Goal: Transaction & Acquisition: Purchase product/service

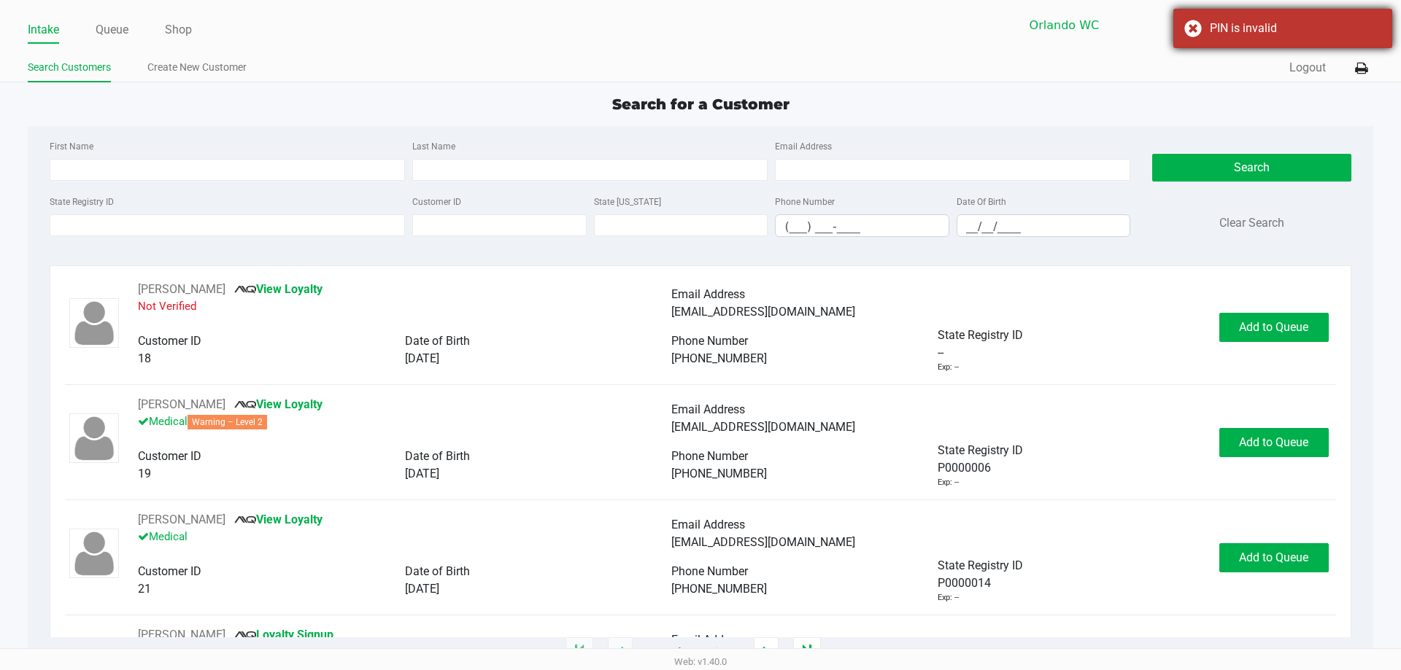
click at [1192, 28] on div "PIN is invalid" at bounding box center [1282, 28] width 219 height 39
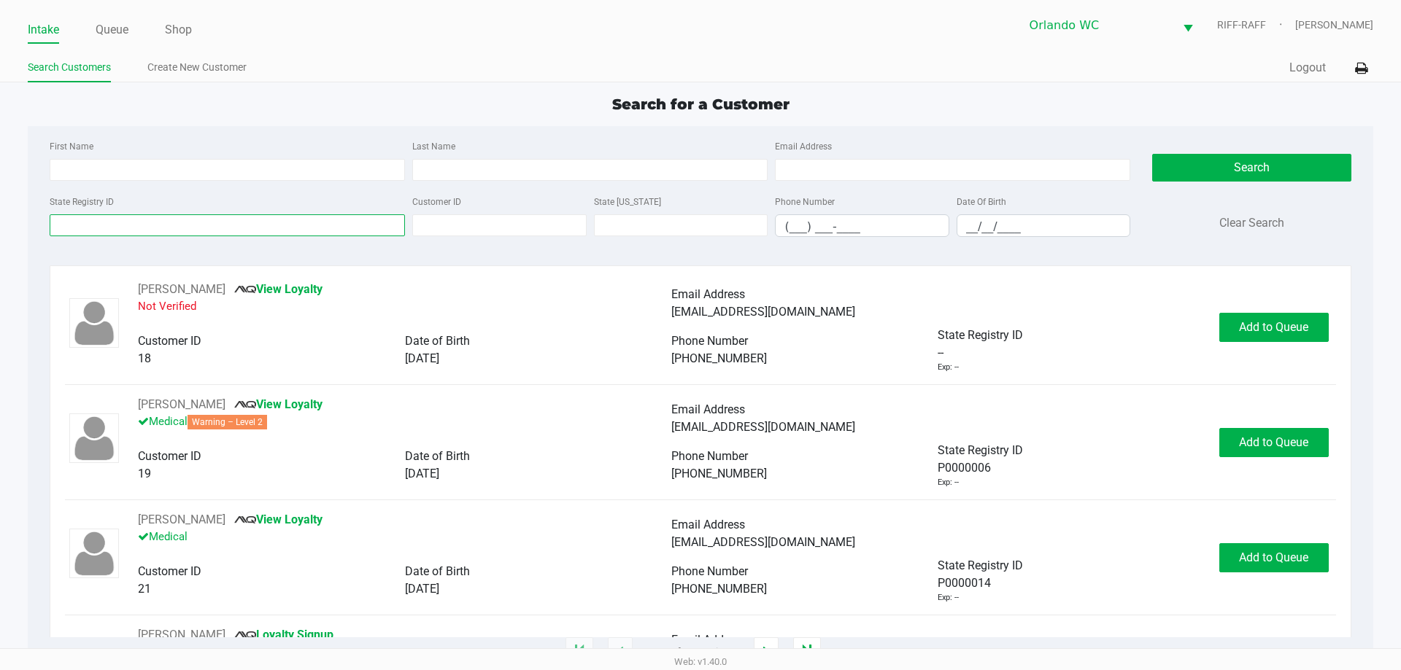
click at [249, 221] on input "State Registry ID" at bounding box center [227, 225] width 355 height 22
click at [220, 168] on input "First Name" at bounding box center [227, 170] width 355 height 22
type input "[PERSON_NAME]"
click at [967, 227] on input "__/__/____" at bounding box center [1043, 226] width 173 height 23
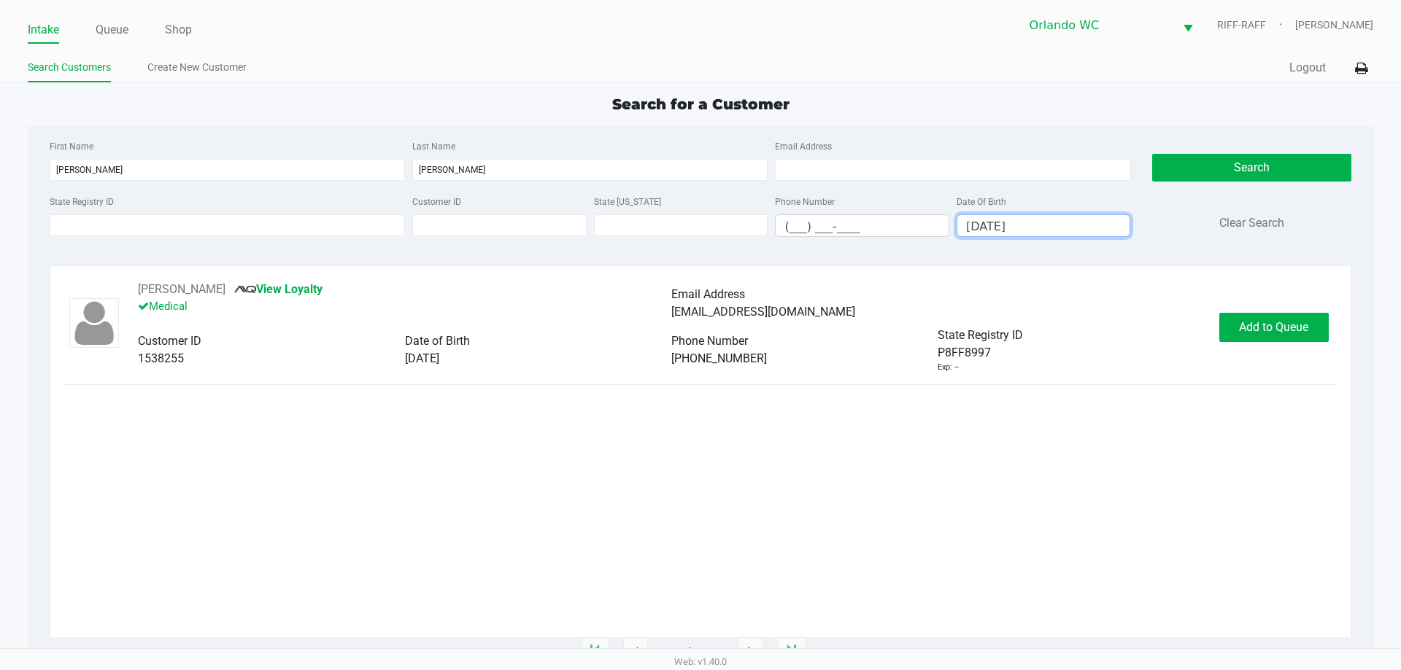
type input "[DATE]"
click at [1272, 326] on span "Add to Queue" at bounding box center [1273, 327] width 69 height 14
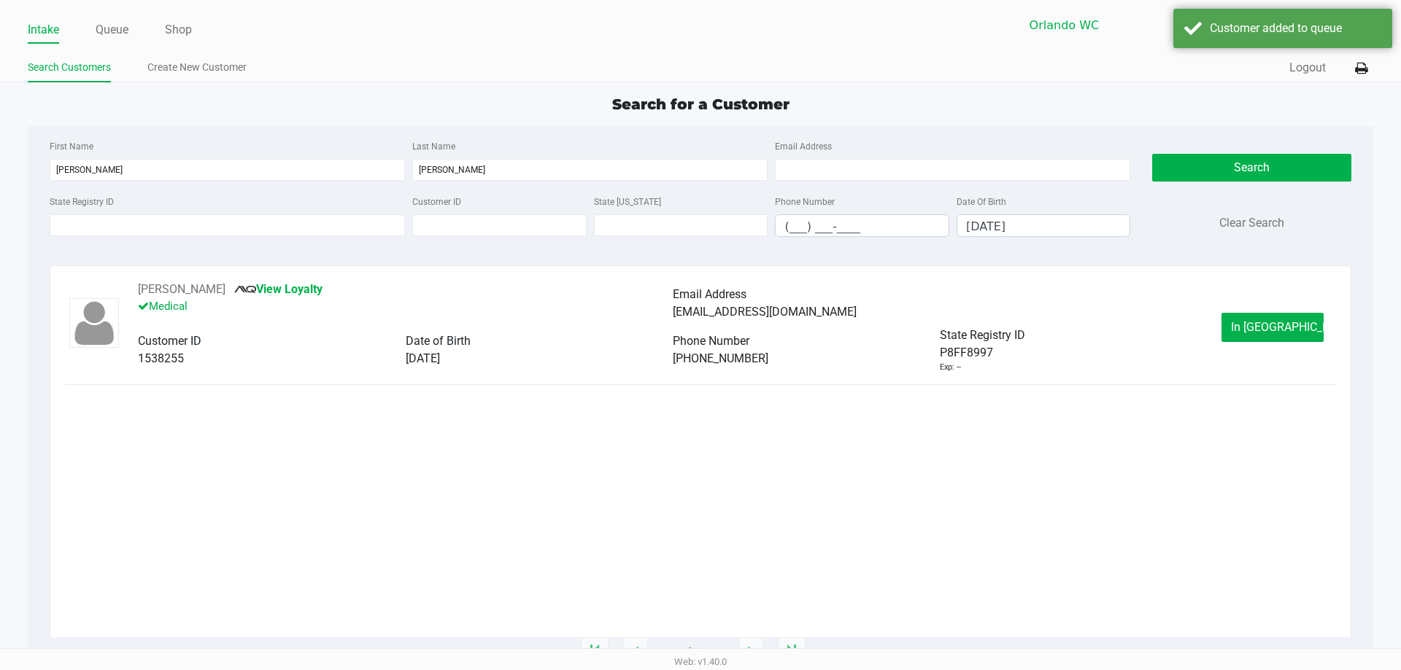
click at [1206, 311] on div "[EMAIL_ADDRESS][DOMAIN_NAME]" at bounding box center [940, 312] width 534 height 18
click at [1250, 315] on button "In [GEOGRAPHIC_DATA]" at bounding box center [1272, 327] width 102 height 29
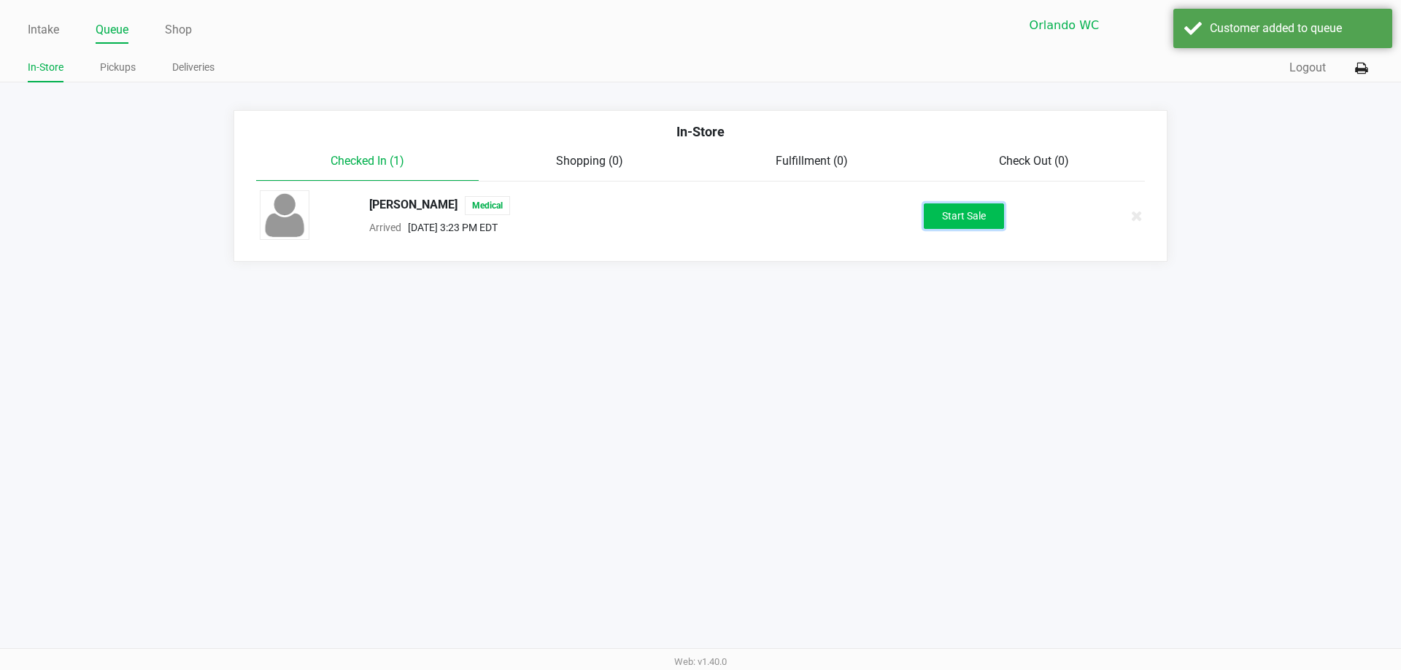
click at [946, 217] on button "Start Sale" at bounding box center [964, 217] width 80 height 26
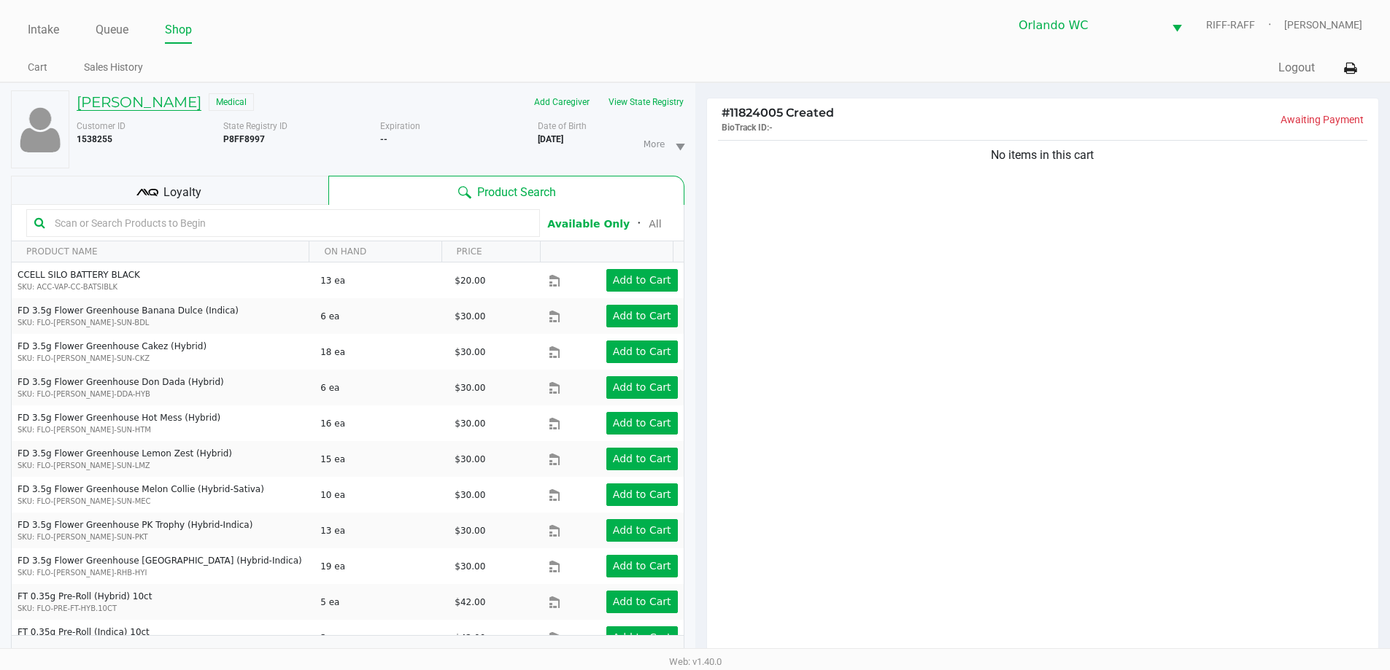
click at [164, 104] on h5 "[PERSON_NAME]" at bounding box center [139, 102] width 125 height 18
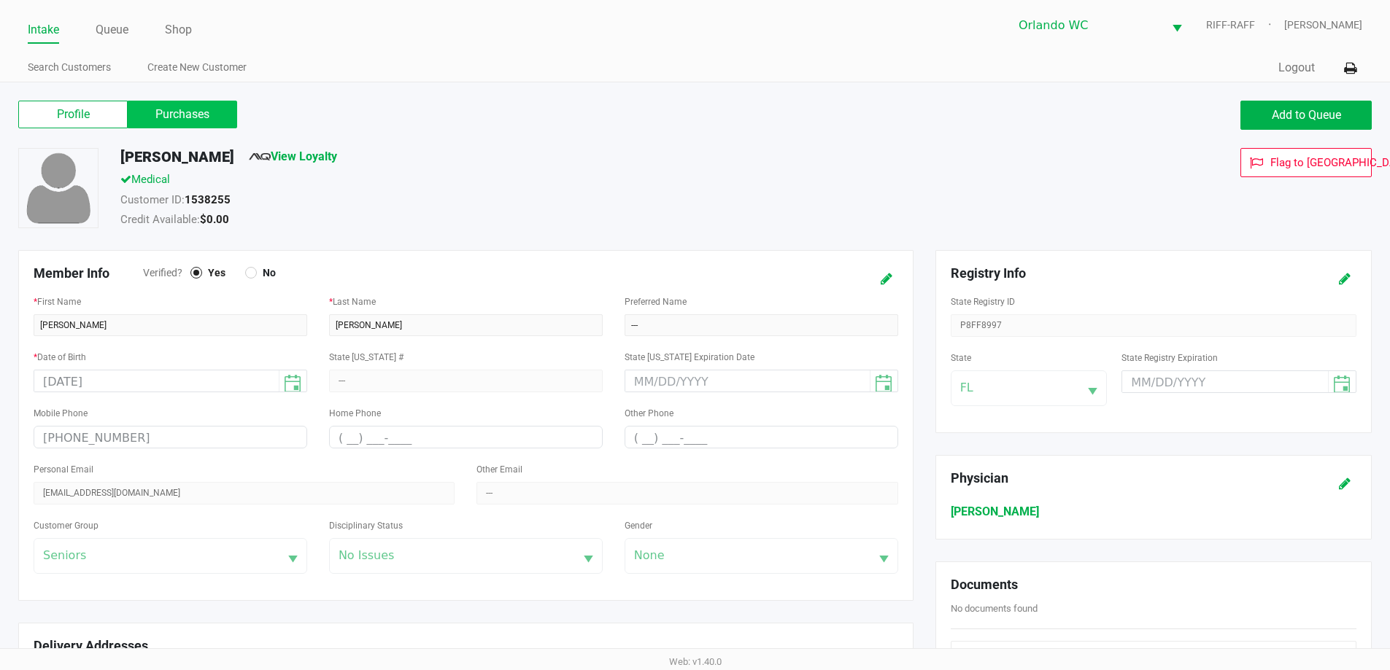
click at [161, 123] on label "Purchases" at bounding box center [182, 115] width 109 height 28
click at [0, 0] on 1 "Purchases" at bounding box center [0, 0] width 0 height 0
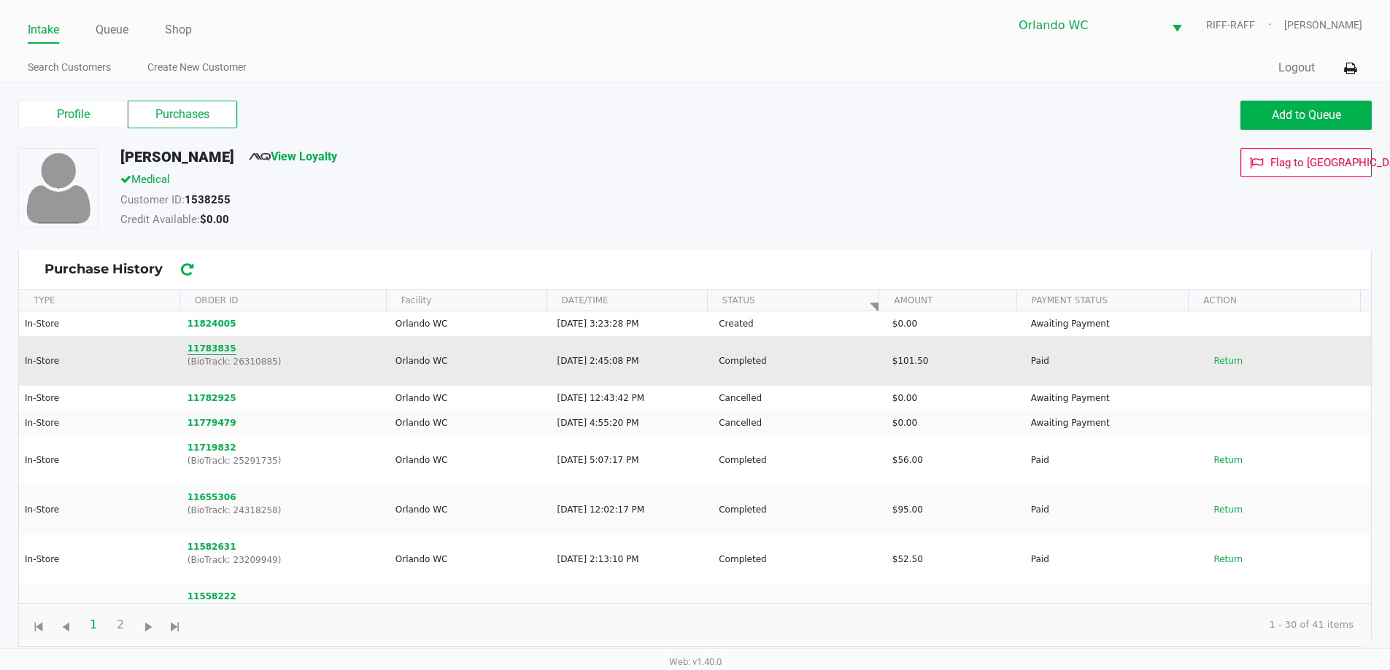
click at [221, 349] on button "11783835" at bounding box center [211, 348] width 49 height 13
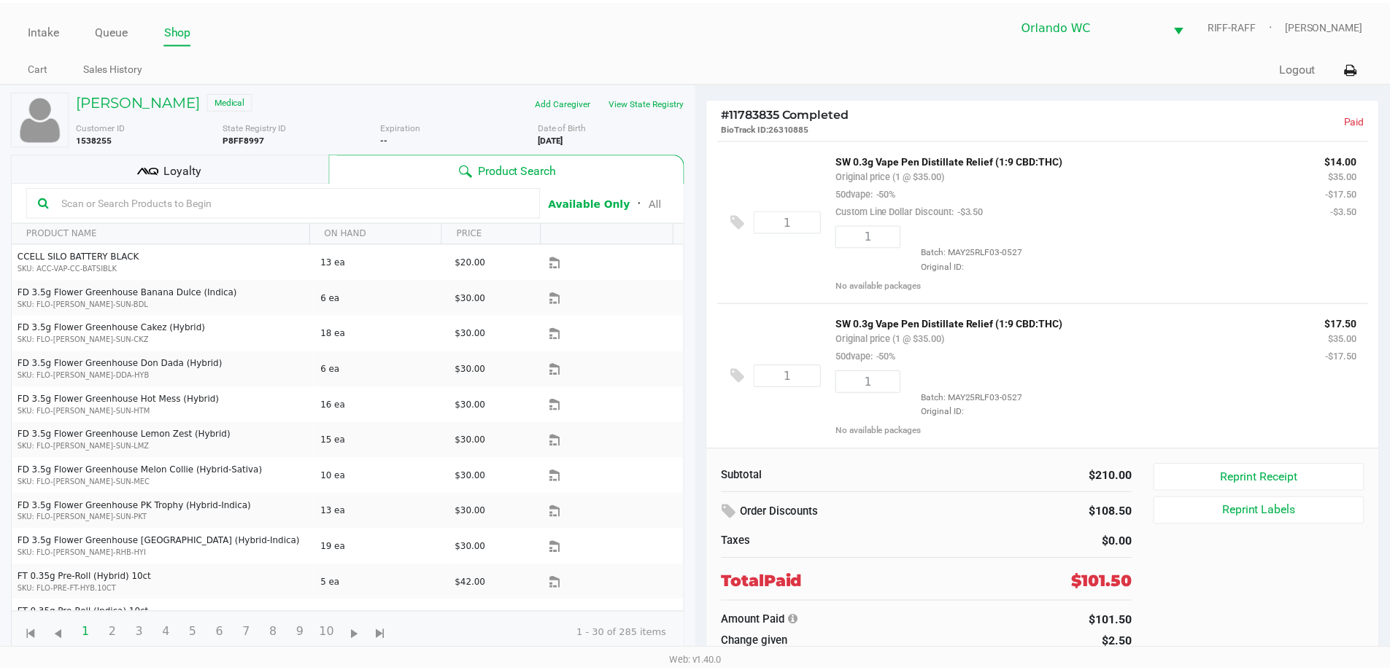
scroll to position [144, 0]
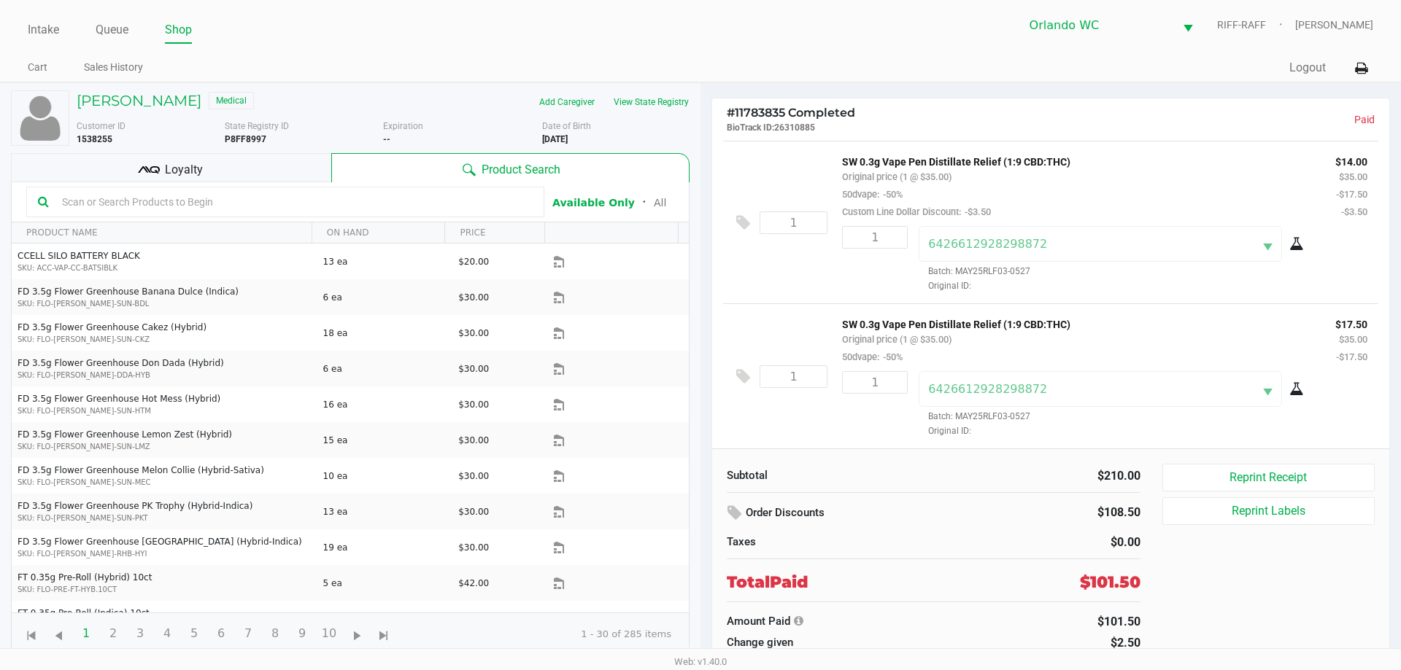
click at [312, 204] on input "text" at bounding box center [294, 202] width 476 height 22
type input "aeq"
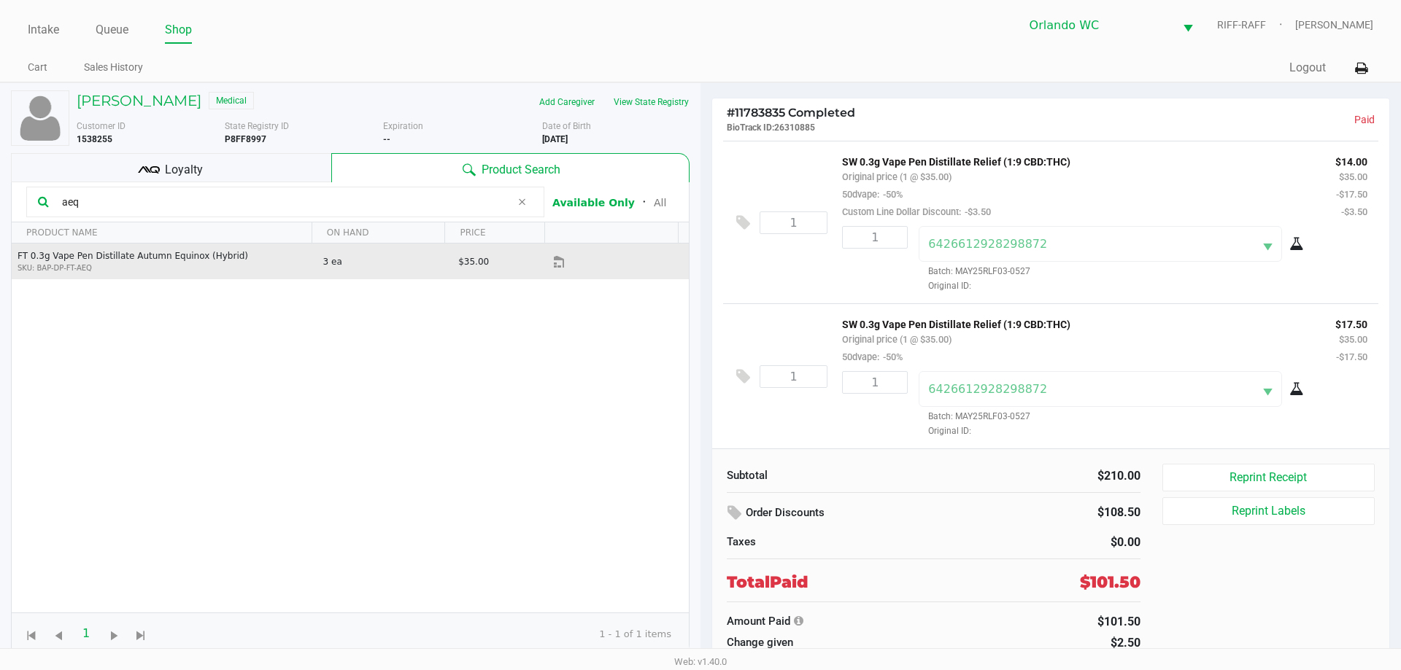
click at [560, 268] on button "Data table" at bounding box center [560, 261] width 22 height 19
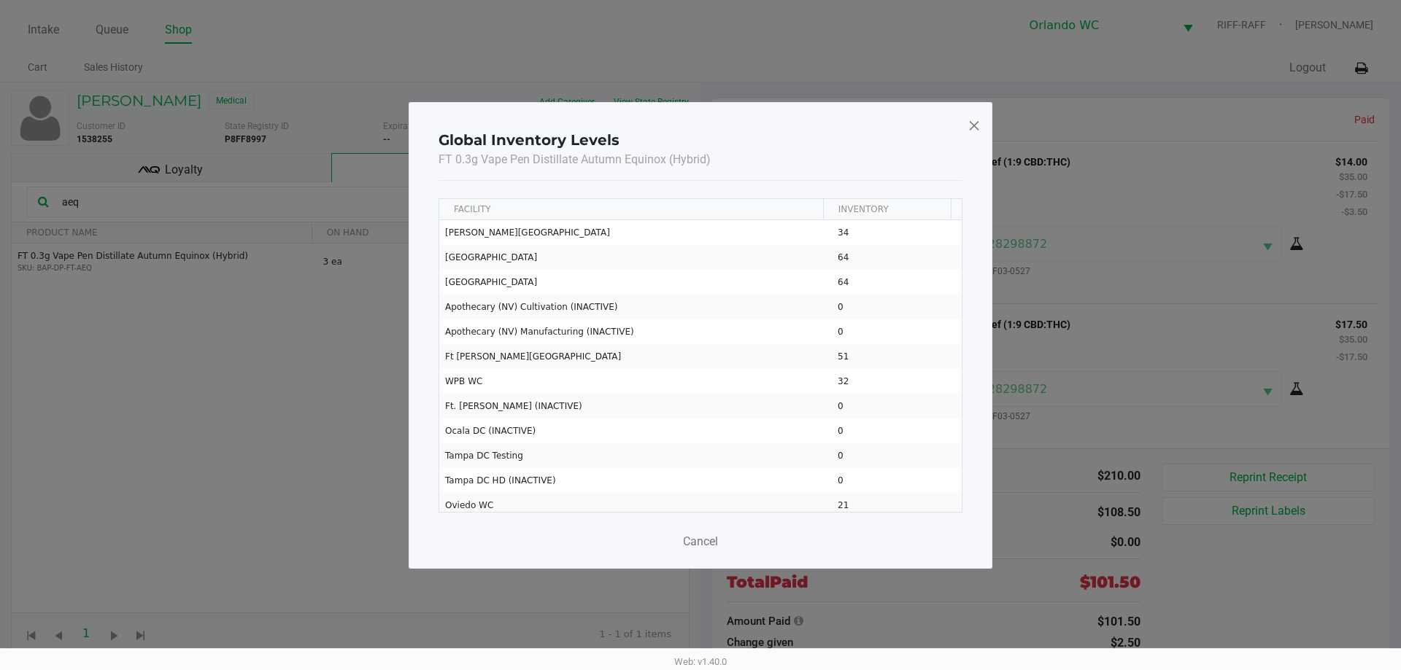
drag, startPoint x: 984, startPoint y: 125, endPoint x: 975, endPoint y: 125, distance: 8.8
click at [980, 125] on div "Global Inventory Levels FT 0.3g Vape Pen Distillate Autumn Equinox (Hybrid) FAC…" at bounding box center [701, 335] width 584 height 467
click at [975, 125] on span at bounding box center [973, 125] width 13 height 23
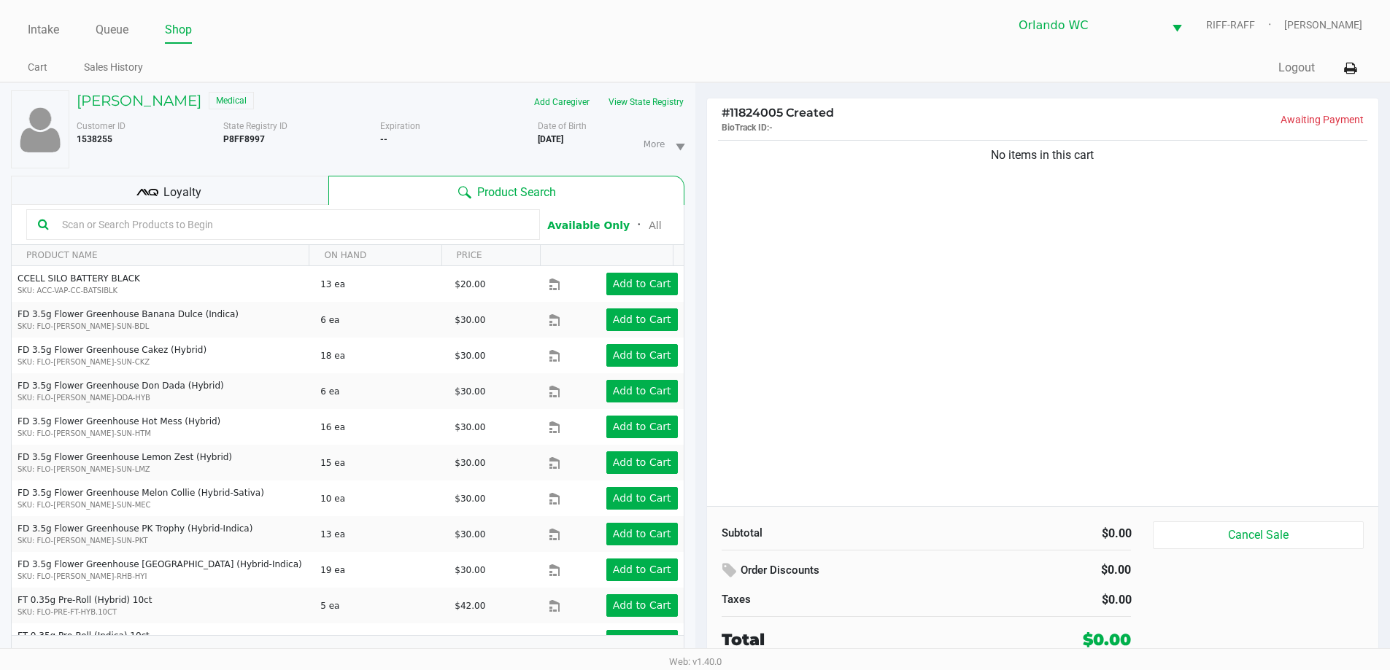
click at [184, 222] on input "text" at bounding box center [292, 225] width 472 height 22
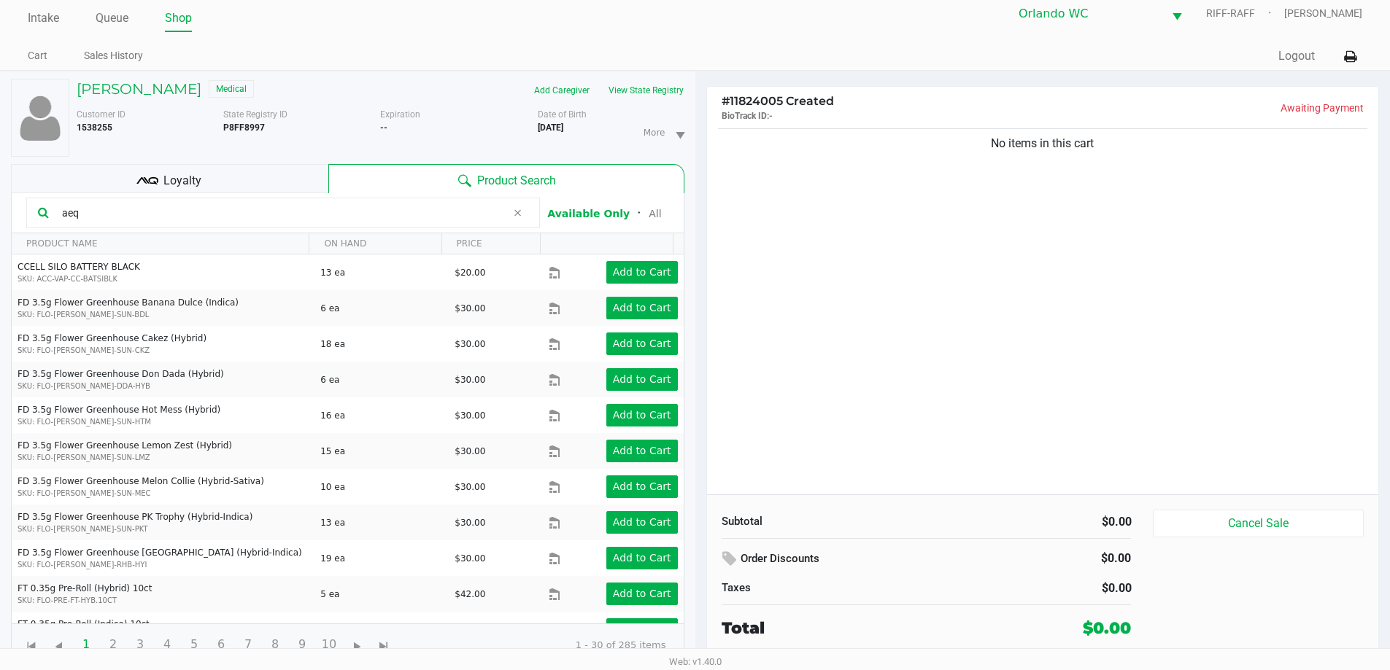
scroll to position [15, 0]
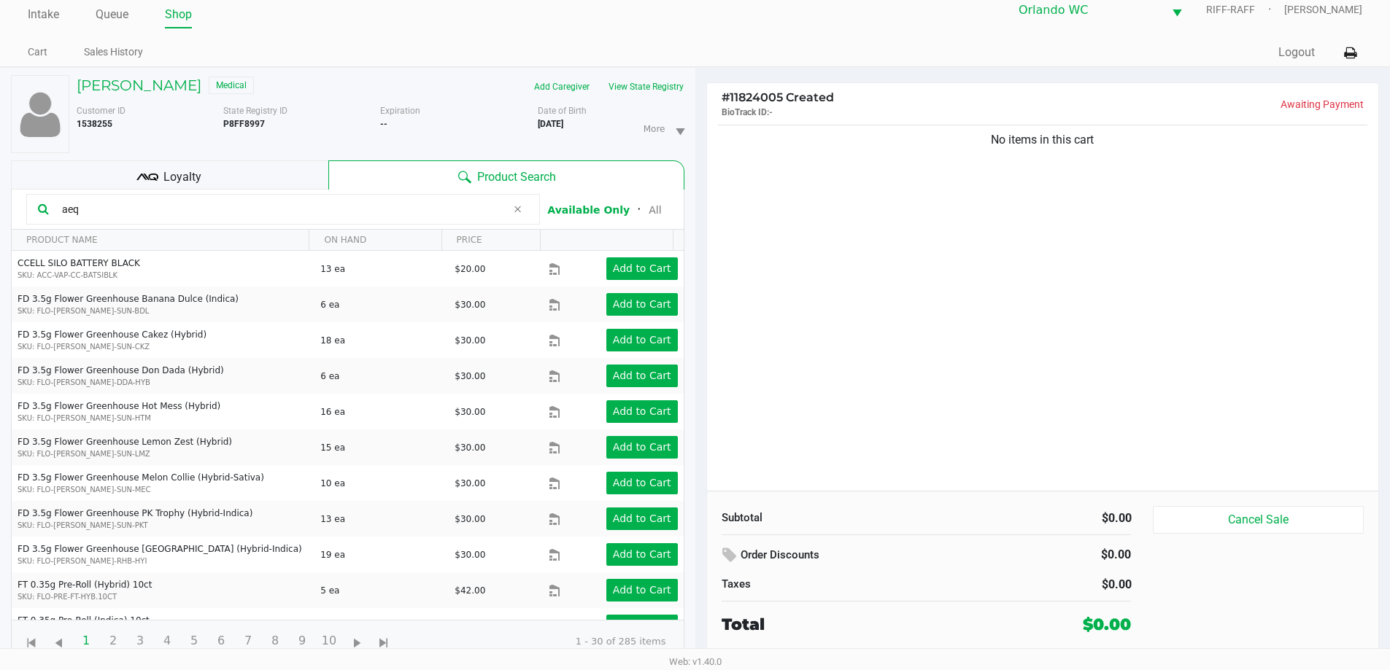
type input "aeq"
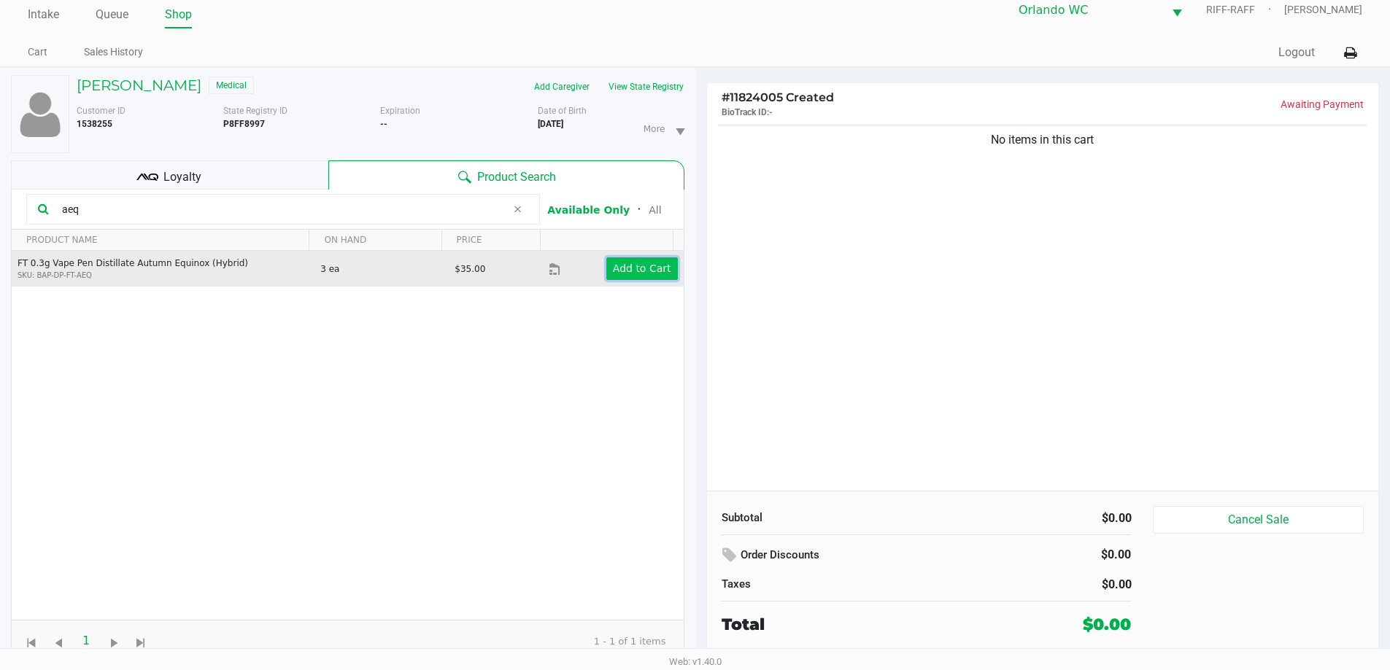
click at [665, 259] on button "Add to Cart" at bounding box center [641, 269] width 71 height 23
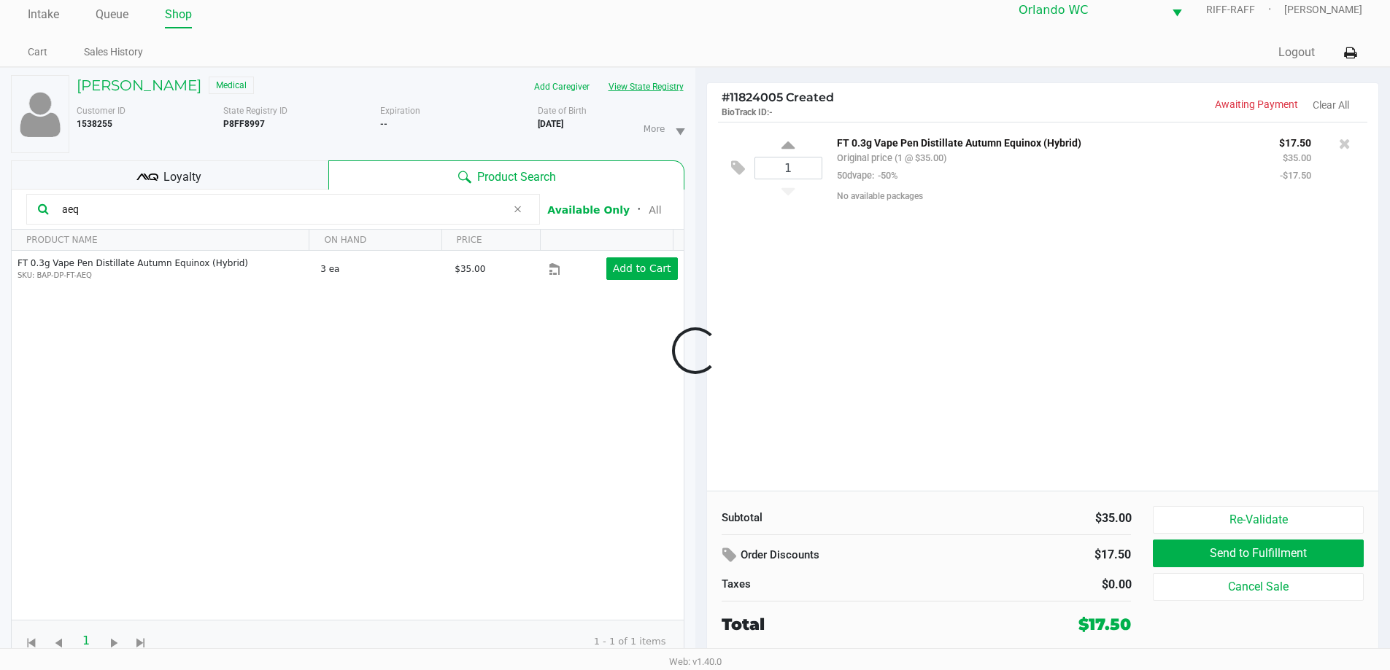
click at [657, 77] on button "View State Registry" at bounding box center [641, 86] width 85 height 23
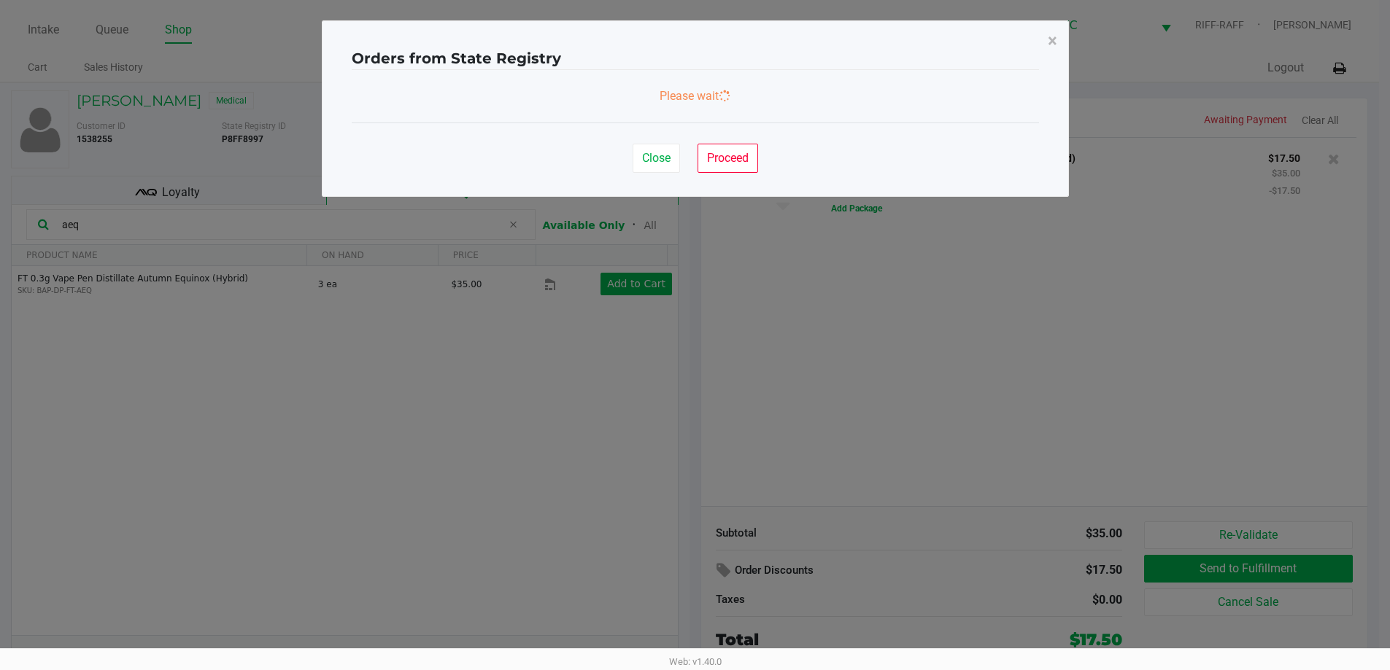
scroll to position [0, 0]
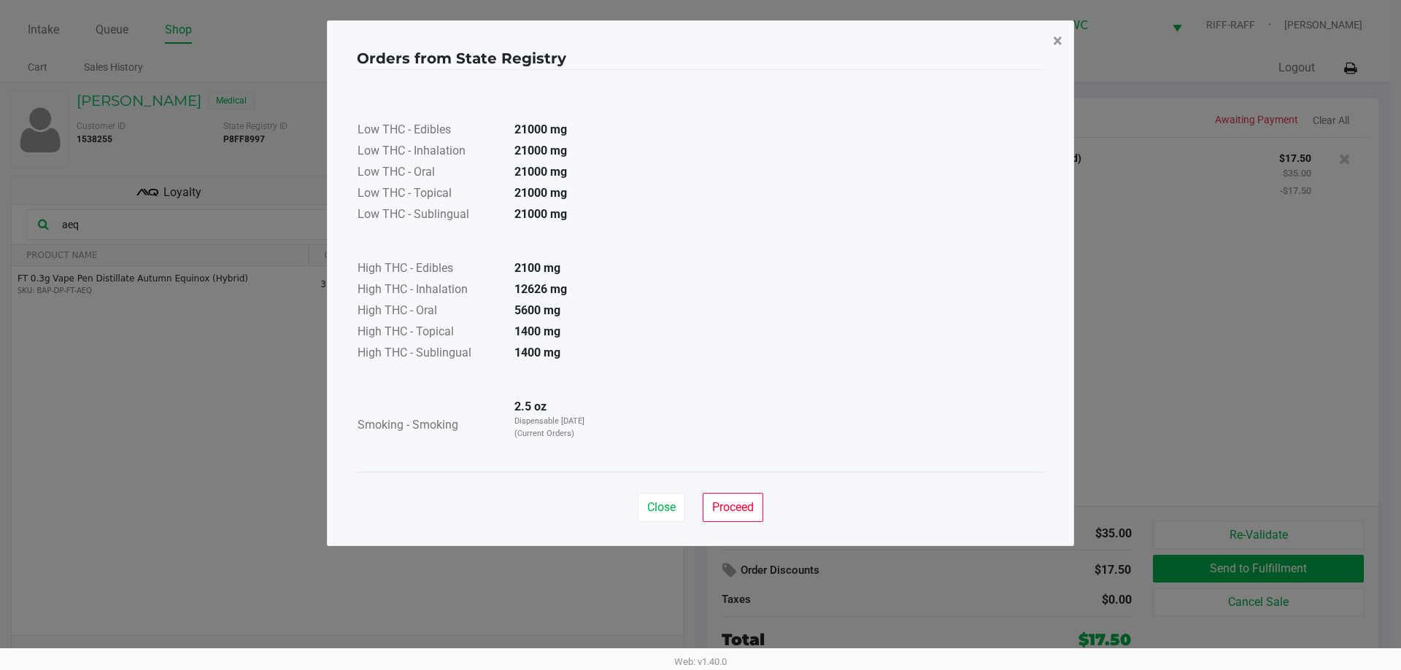
click at [1055, 38] on span "×" at bounding box center [1057, 41] width 9 height 20
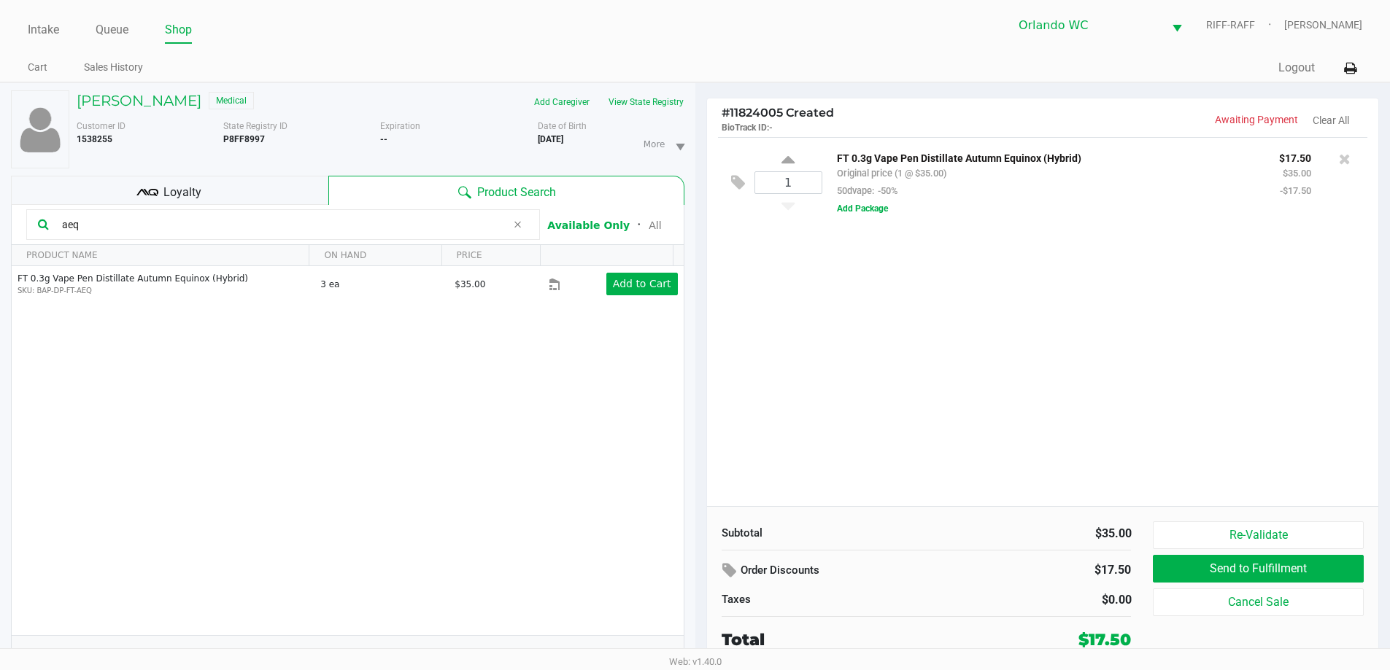
drag, startPoint x: 123, startPoint y: 236, endPoint x: 101, endPoint y: 230, distance: 22.7
click at [101, 230] on div "aeq" at bounding box center [283, 224] width 514 height 31
drag, startPoint x: 99, startPoint y: 228, endPoint x: 0, endPoint y: 201, distance: 102.8
click at [0, 212] on div "[PERSON_NAME] Medical Add Caregiver View State Registry Customer ID 1538255 Sta…" at bounding box center [347, 384] width 695 height 603
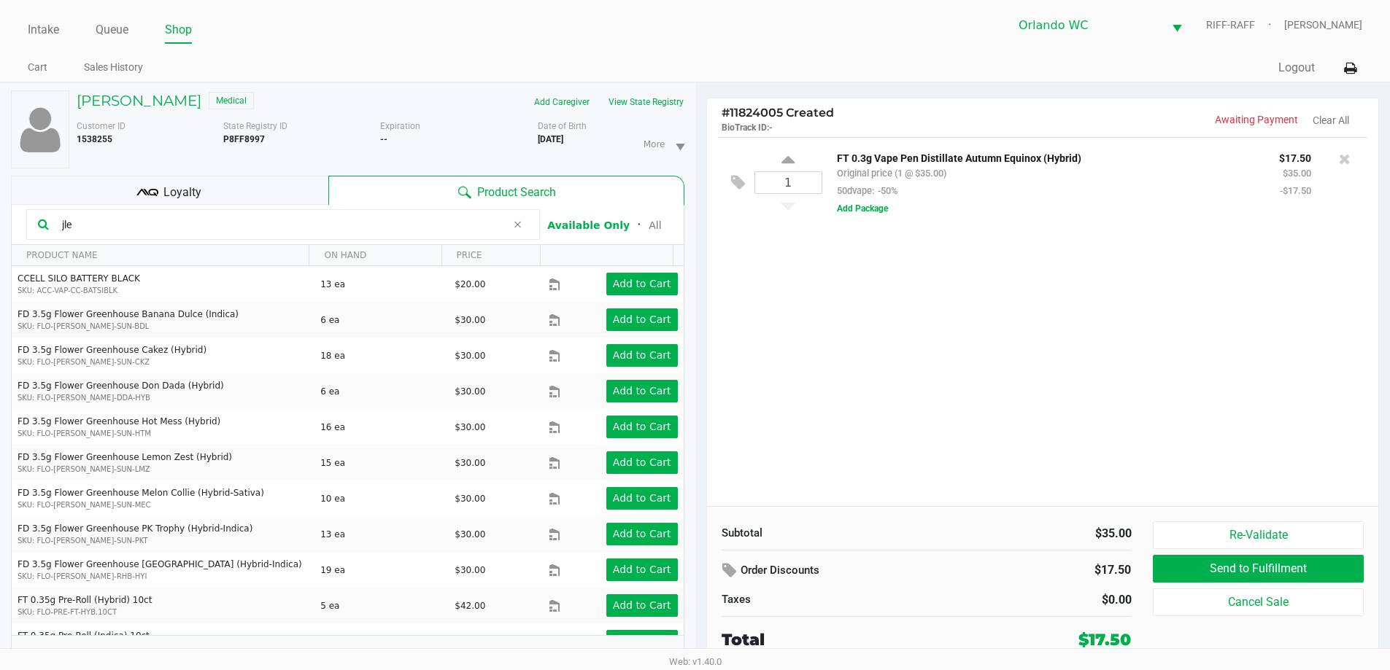
type input "jle"
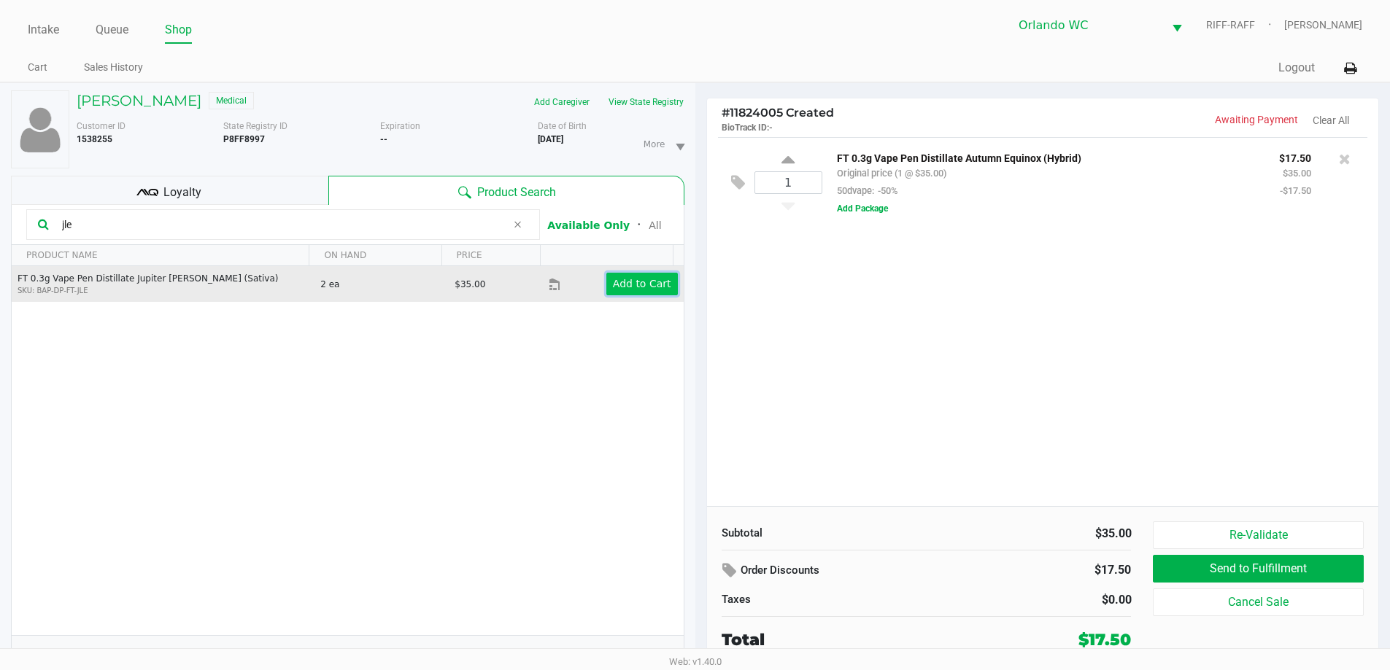
click at [619, 274] on button "Add to Cart" at bounding box center [641, 284] width 71 height 23
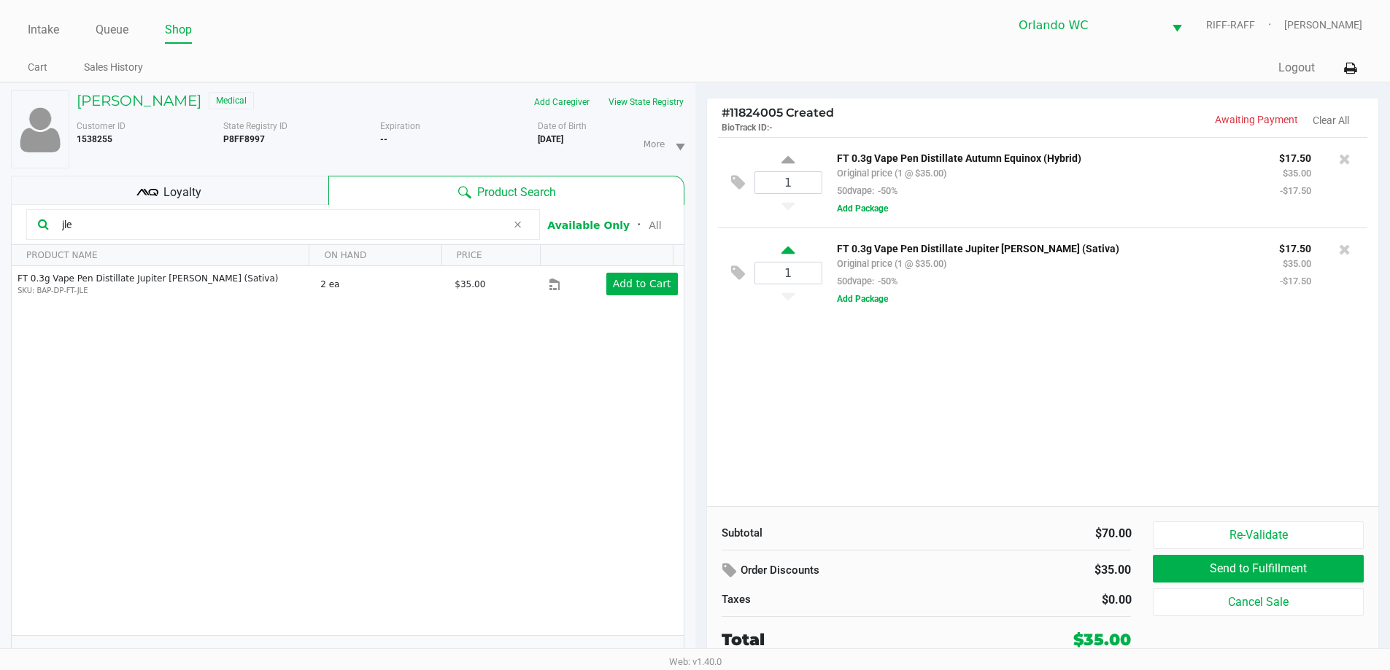
click at [791, 253] on icon at bounding box center [787, 253] width 13 height 18
type input "2"
drag, startPoint x: 88, startPoint y: 220, endPoint x: 0, endPoint y: 174, distance: 98.9
click at [0, 187] on div "[PERSON_NAME] Medical Add Caregiver View State Registry Customer ID 1538255 Sta…" at bounding box center [347, 384] width 695 height 603
type input "lsn"
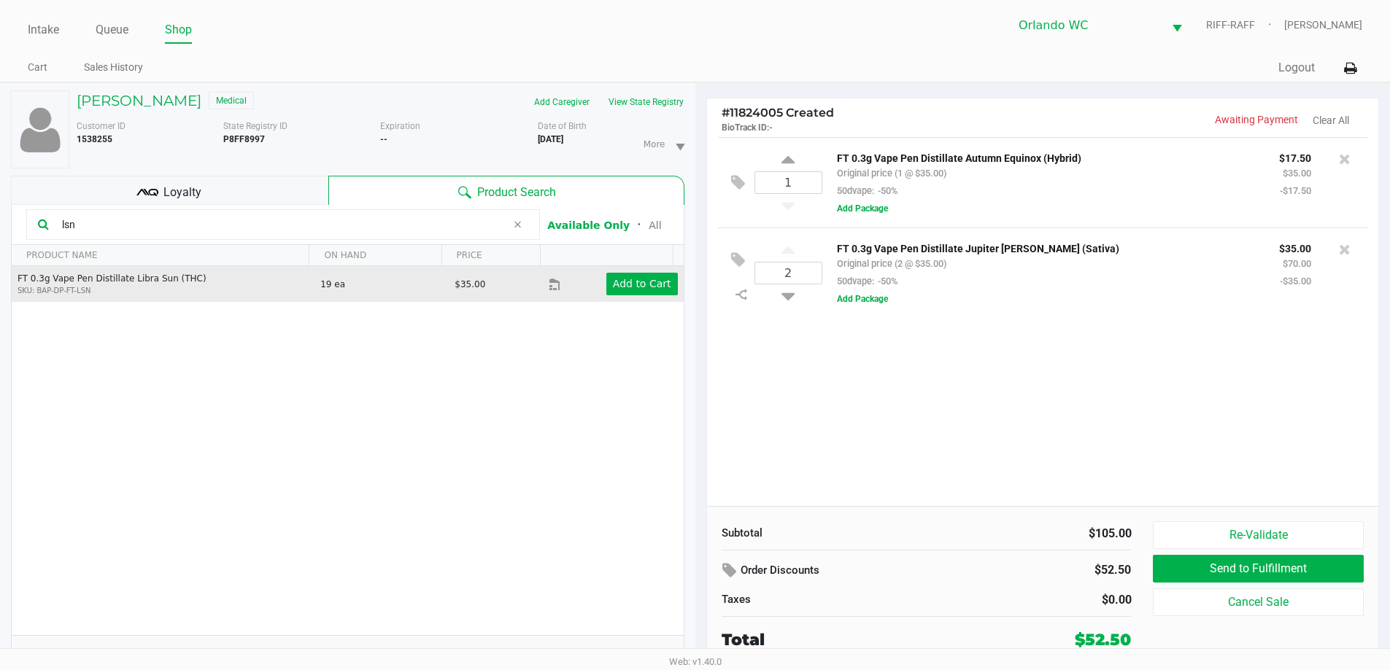
click at [626, 297] on td "Add to Cart" at bounding box center [616, 284] width 134 height 36
click at [627, 294] on button "Add to Cart" at bounding box center [641, 284] width 71 height 23
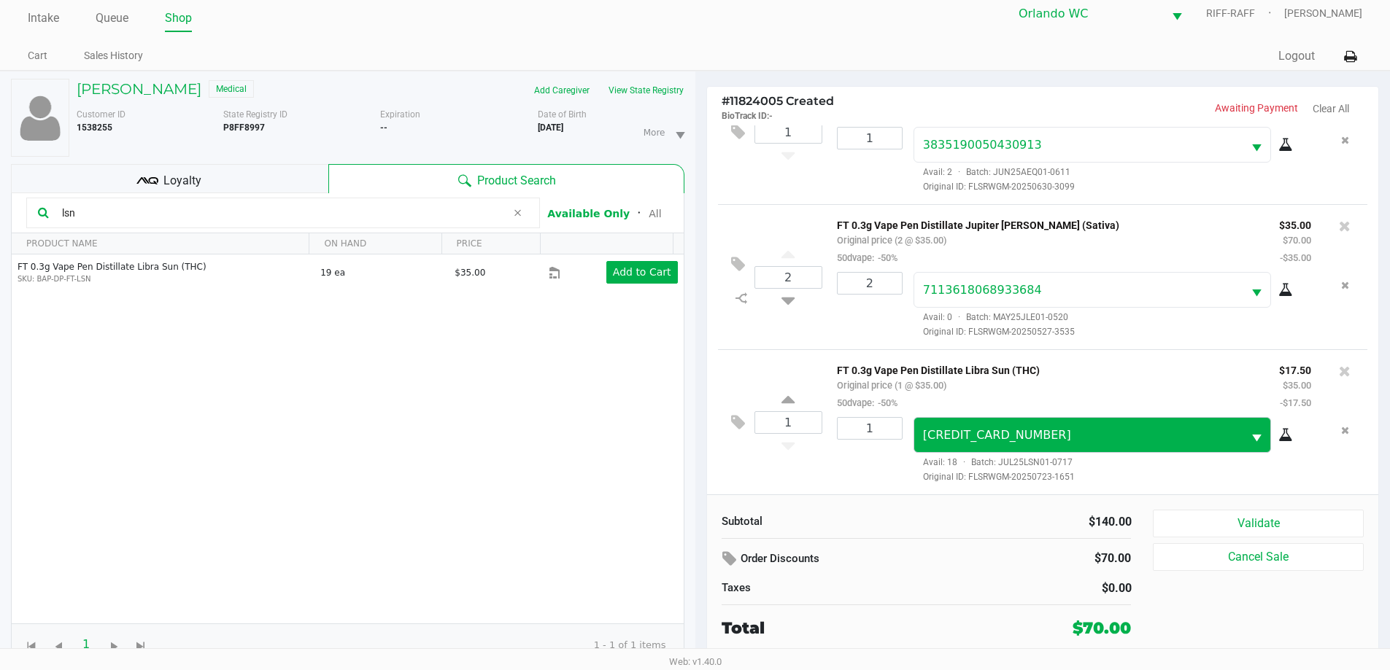
scroll to position [15, 0]
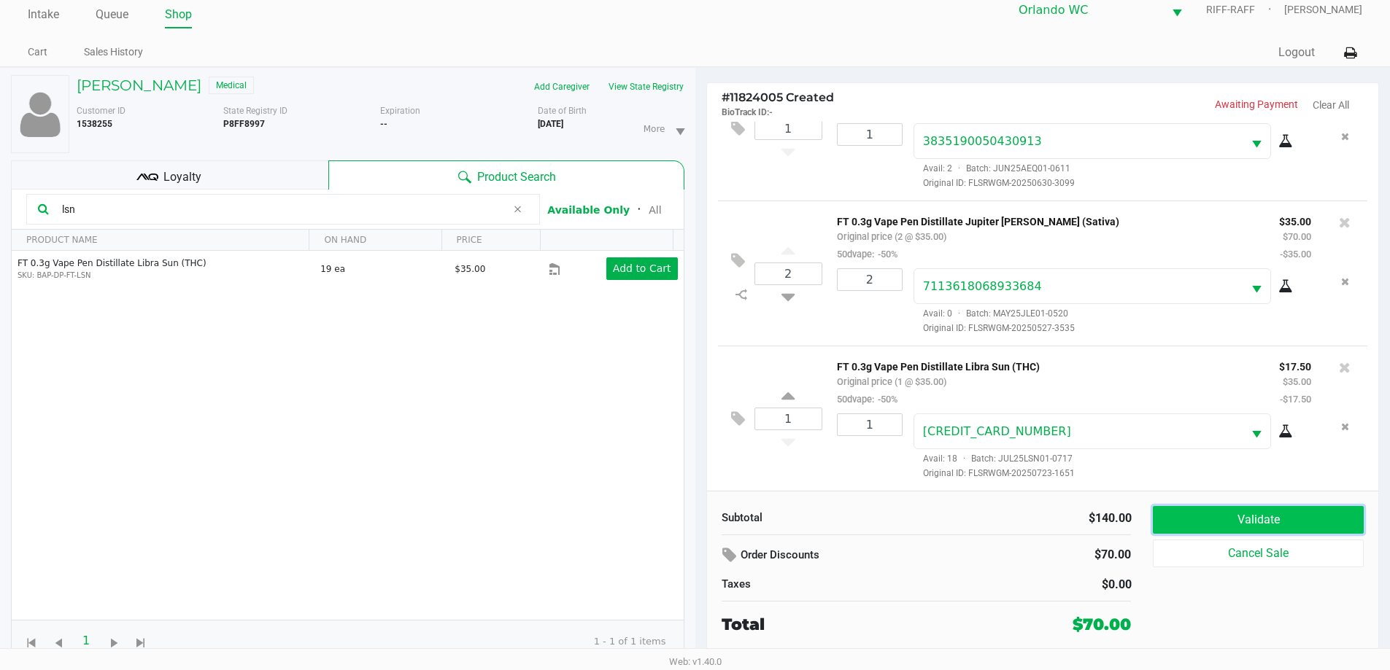
click at [1197, 519] on button "Validate" at bounding box center [1258, 520] width 210 height 28
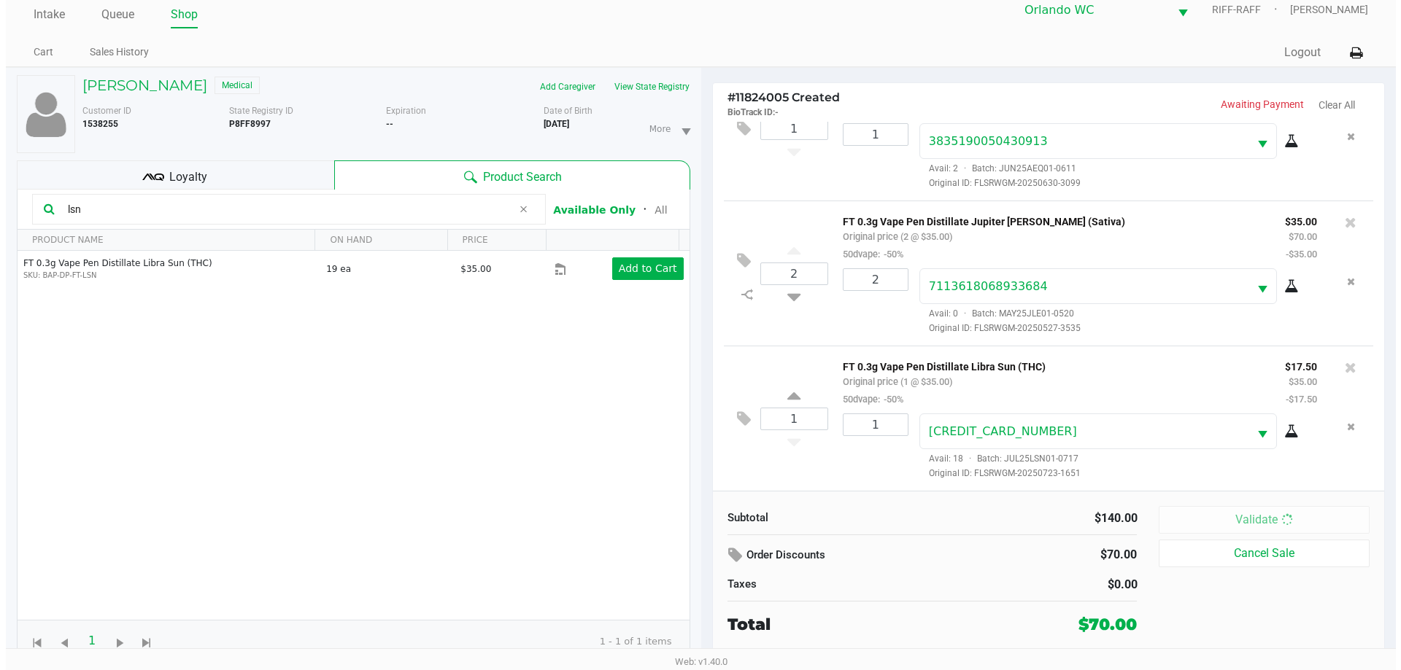
scroll to position [0, 0]
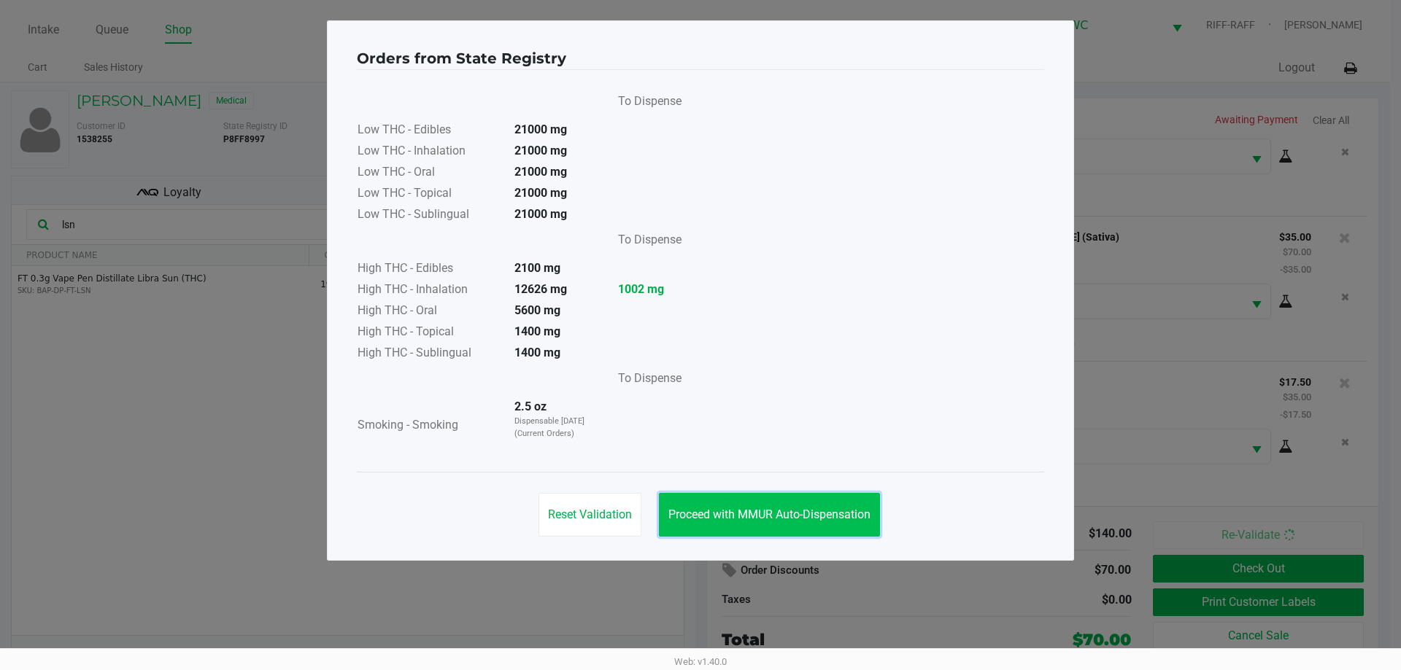
click at [790, 535] on button "Proceed with MMUR Auto-Dispensation" at bounding box center [769, 515] width 221 height 44
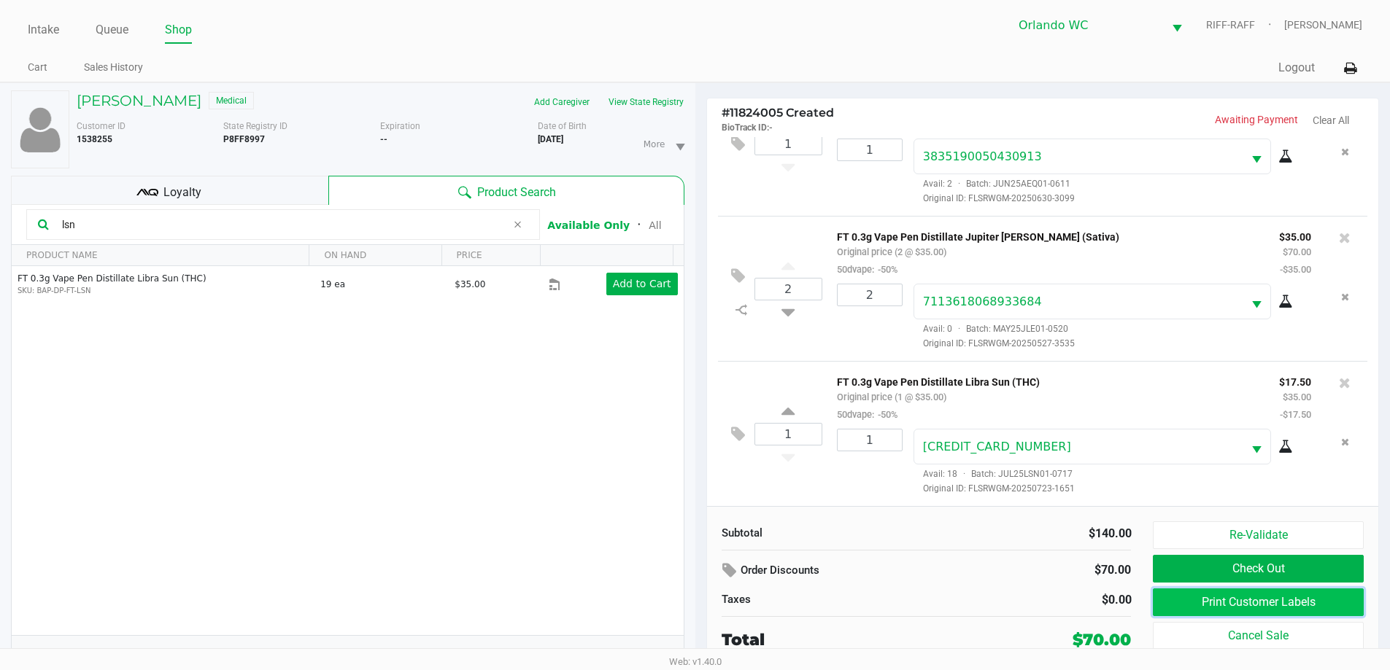
click at [1239, 608] on button "Print Customer Labels" at bounding box center [1258, 603] width 210 height 28
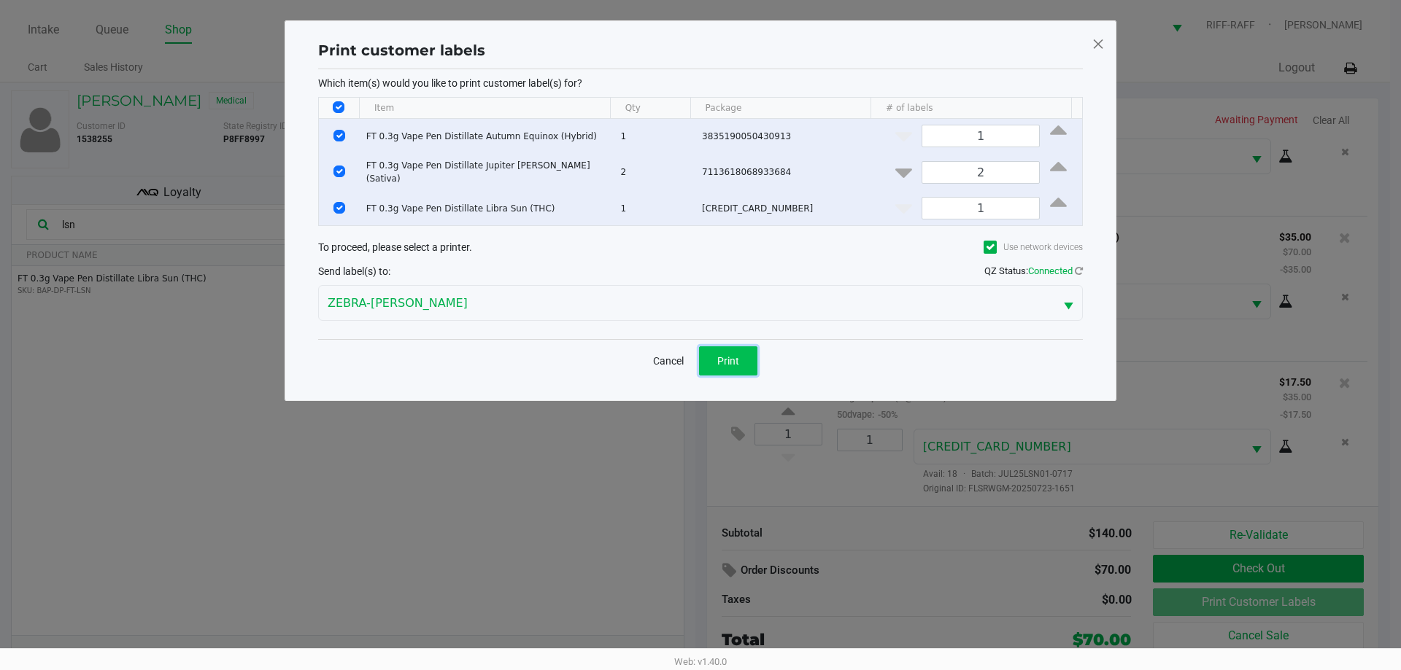
click at [734, 355] on span "Print" at bounding box center [728, 361] width 22 height 12
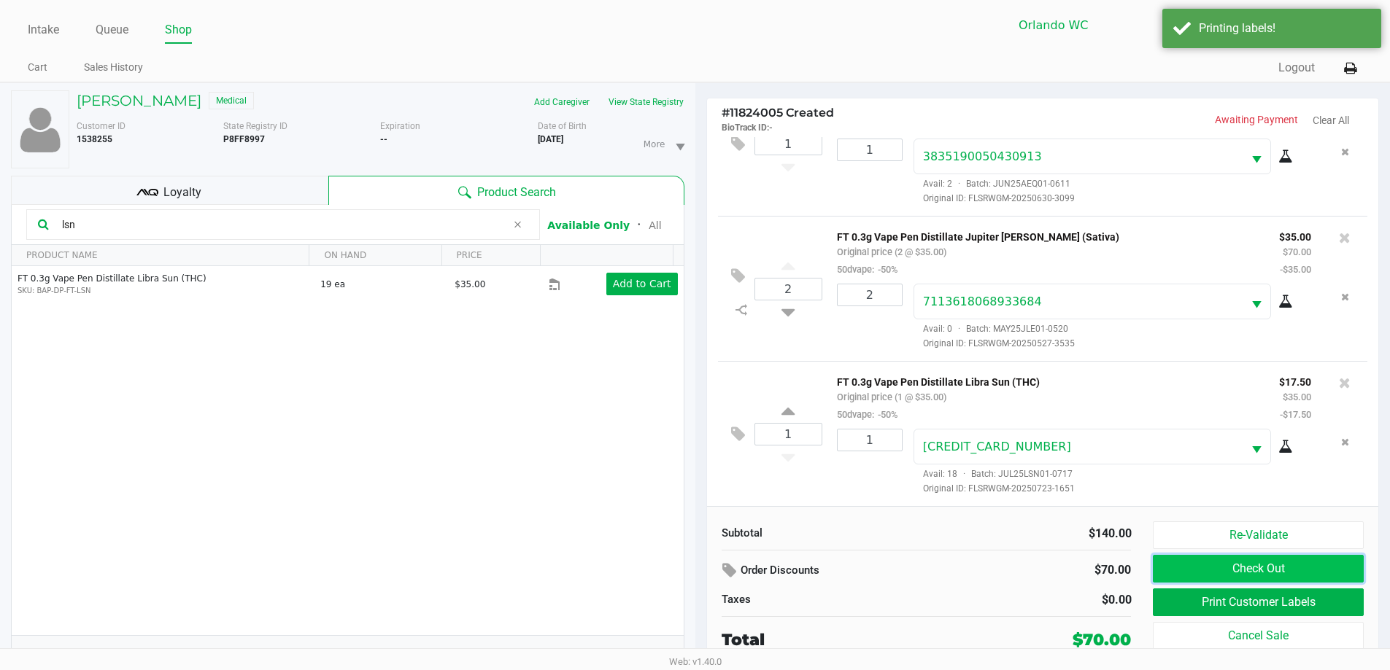
click at [1247, 557] on button "Check Out" at bounding box center [1258, 569] width 210 height 28
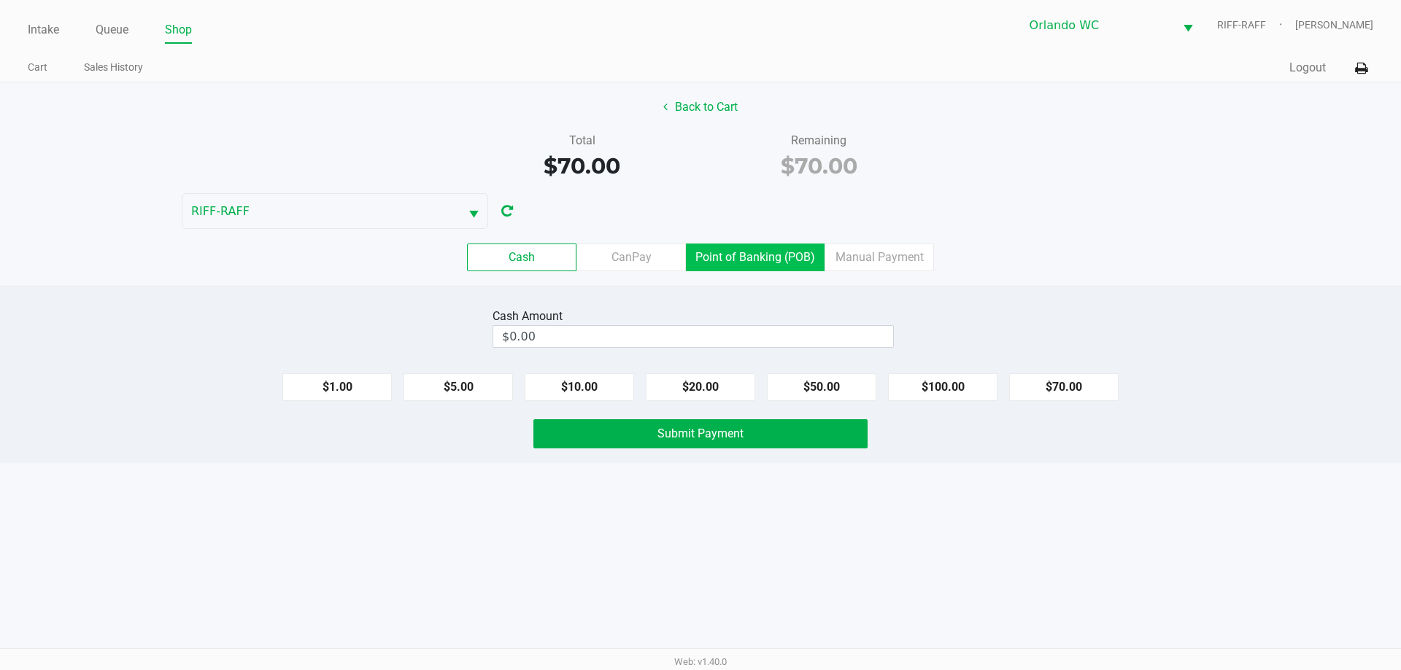
click at [774, 261] on label "Point of Banking (POB)" at bounding box center [755, 258] width 139 height 28
click at [0, 0] on 7 "Point of Banking (POB)" at bounding box center [0, 0] width 0 height 0
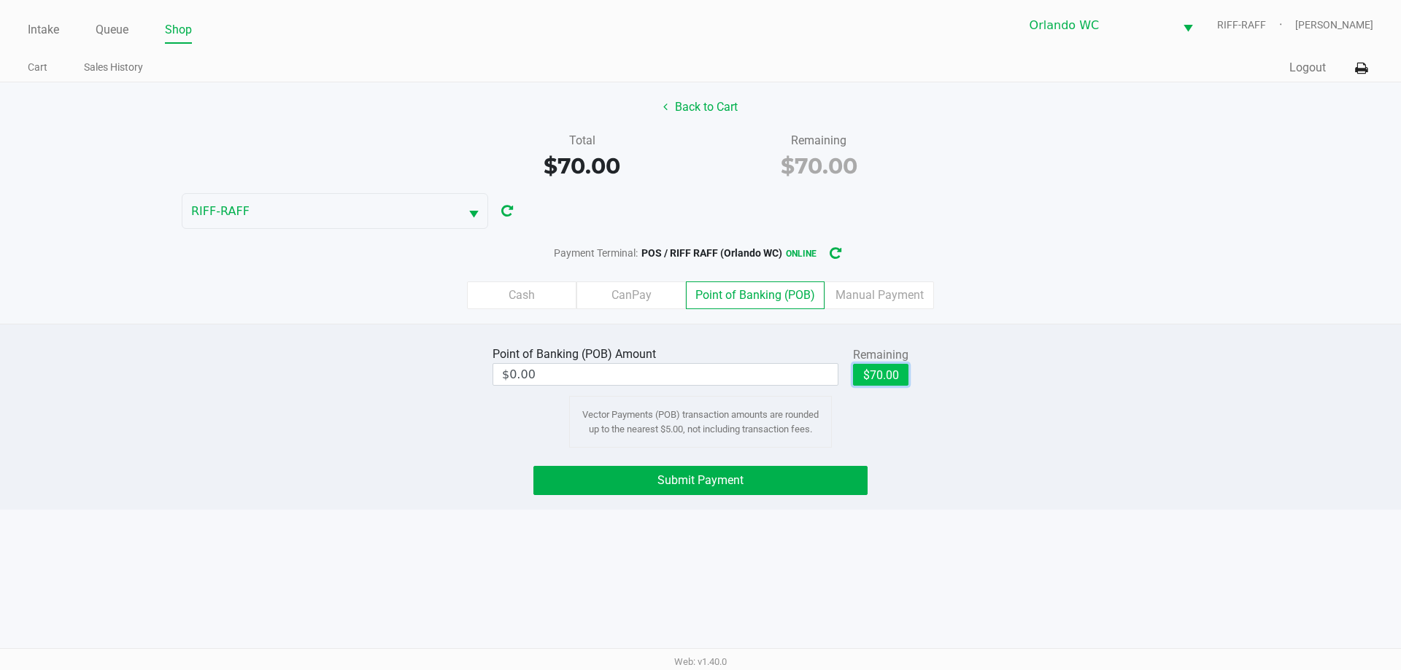
click at [878, 374] on button "$70.00" at bounding box center [880, 375] width 55 height 22
type input "$70.00"
click at [783, 479] on button "Submit Payment" at bounding box center [700, 480] width 334 height 29
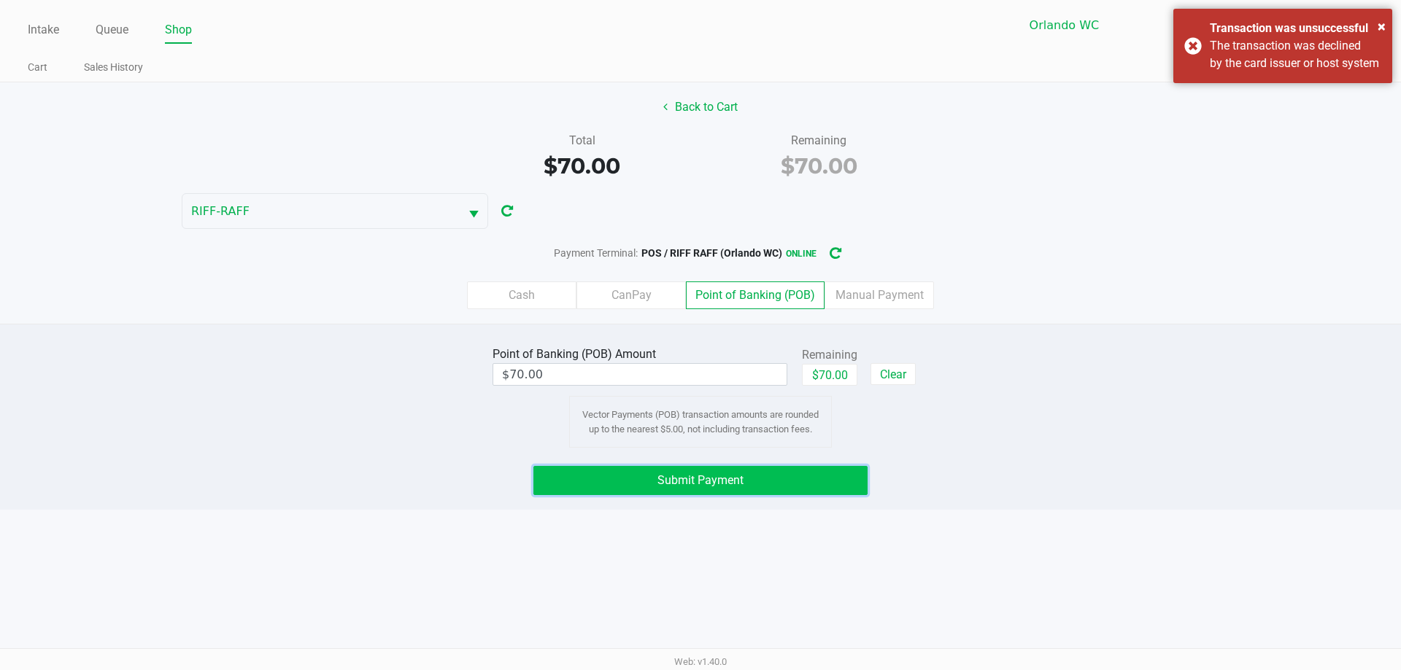
click at [802, 487] on button "Submit Payment" at bounding box center [700, 480] width 334 height 29
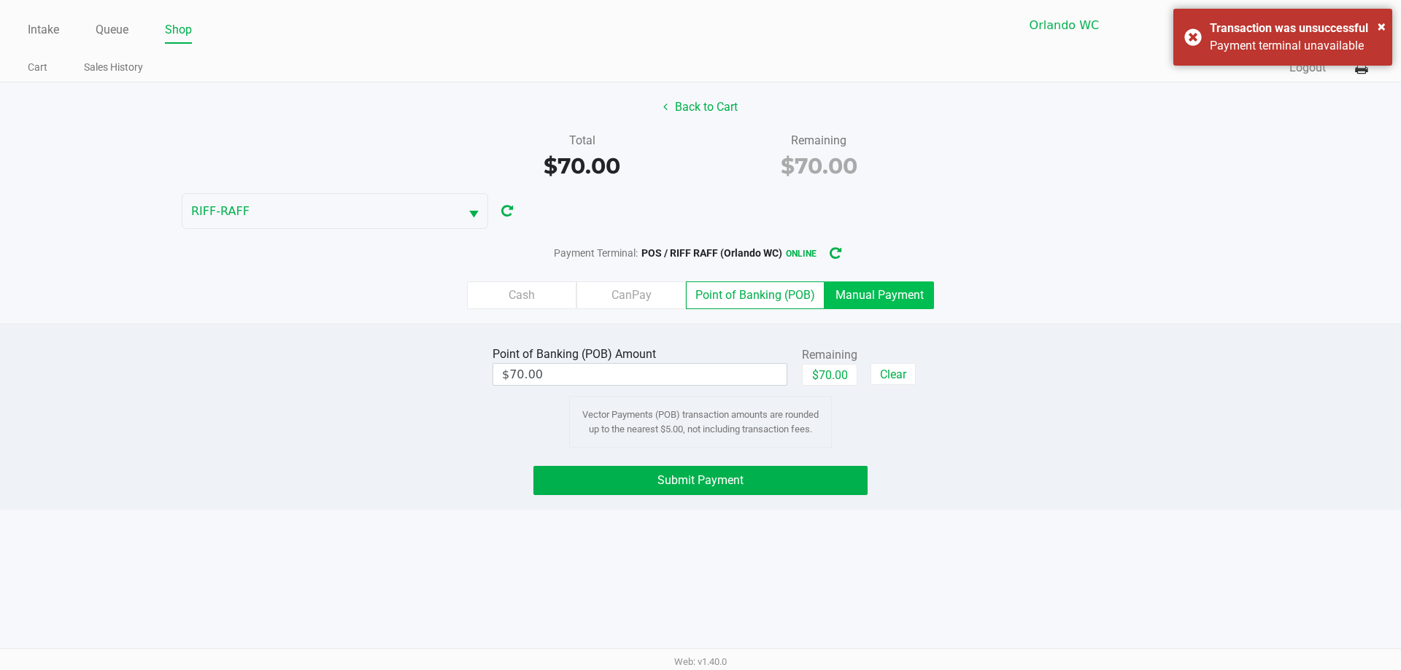
click at [880, 299] on label "Manual Payment" at bounding box center [878, 296] width 109 height 28
click at [0, 0] on 8 "Manual Payment" at bounding box center [0, 0] width 0 height 0
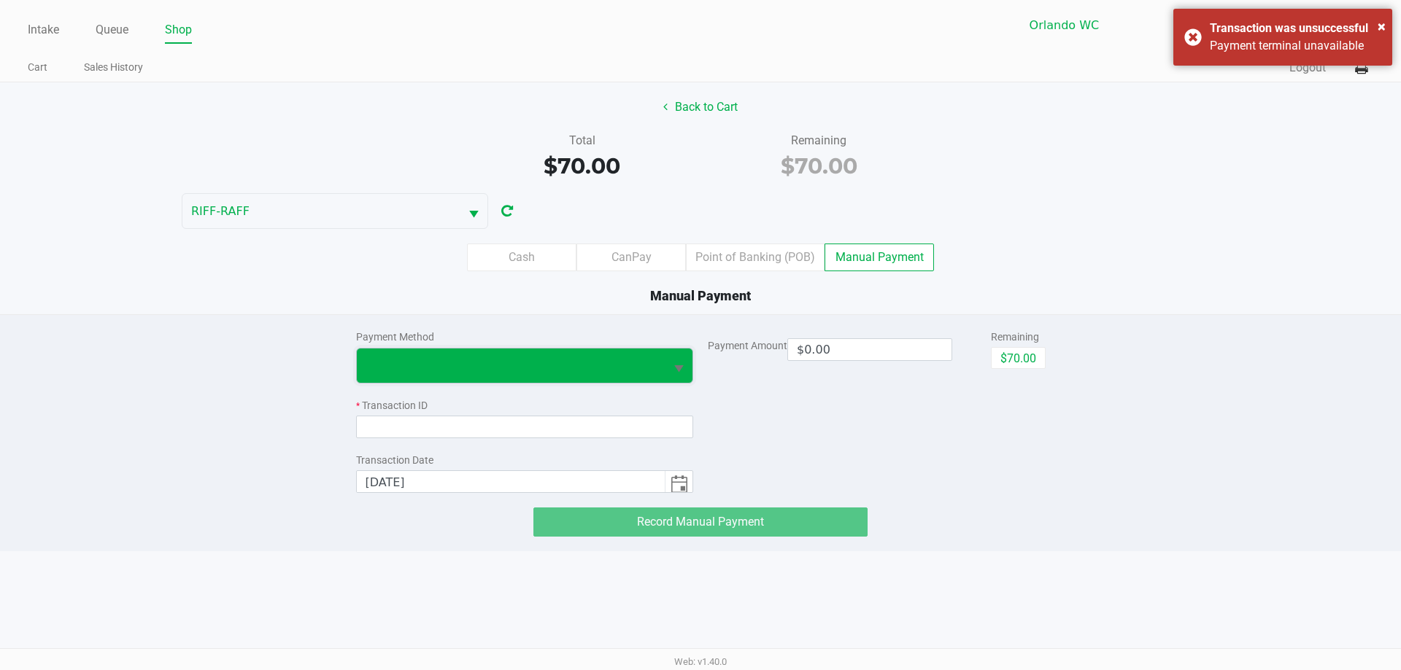
click at [516, 372] on span at bounding box center [510, 366] width 291 height 18
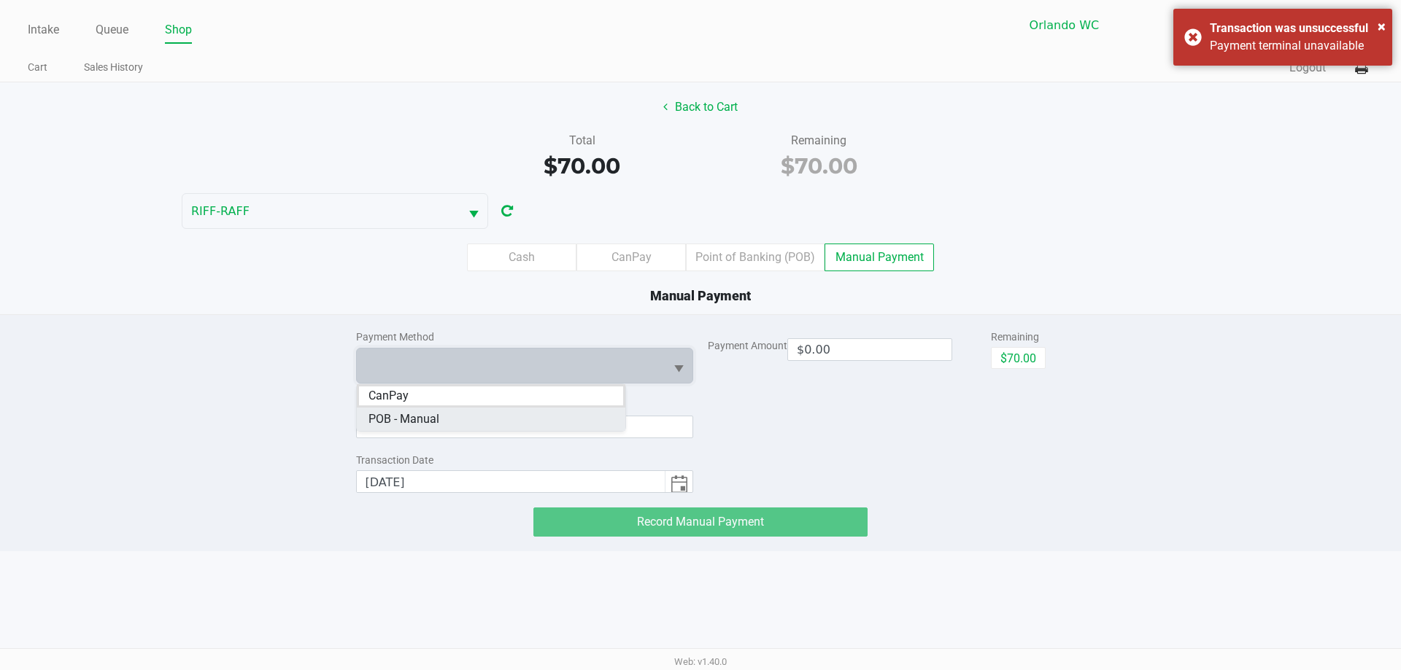
click at [519, 418] on Manual "POB - Manual" at bounding box center [491, 419] width 268 height 23
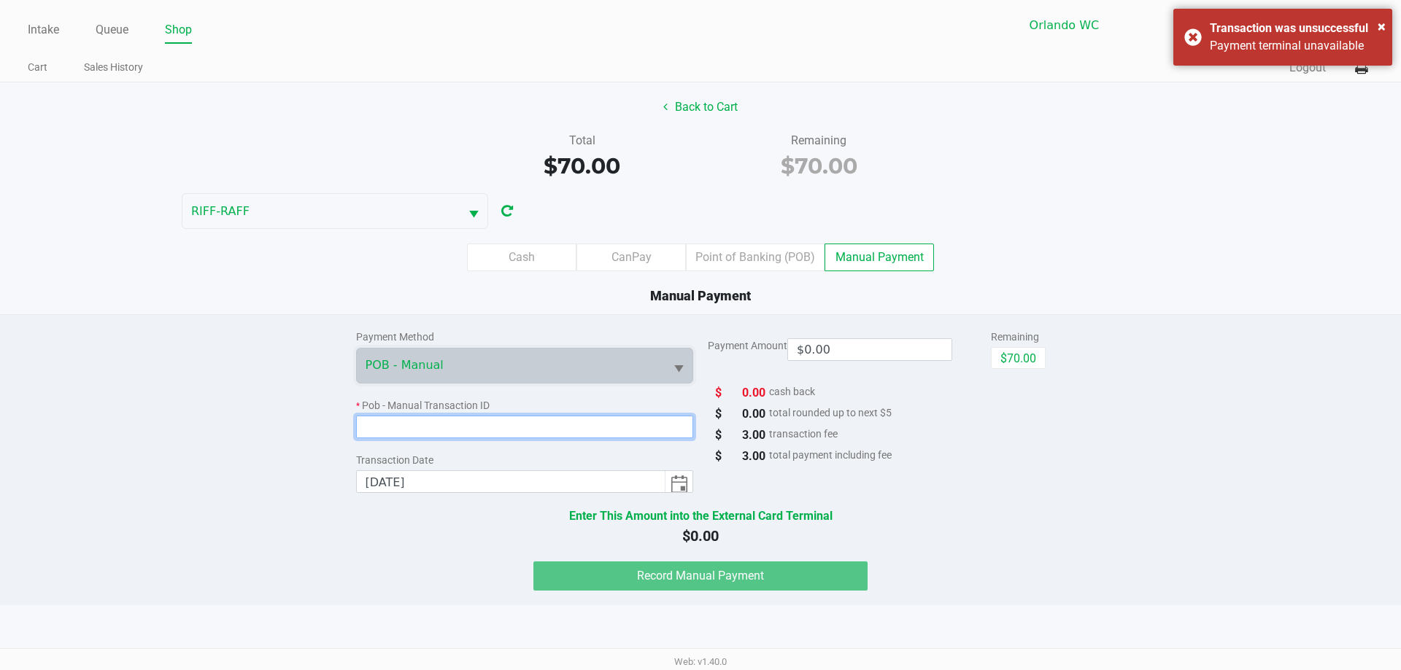
click at [492, 427] on input at bounding box center [525, 427] width 338 height 23
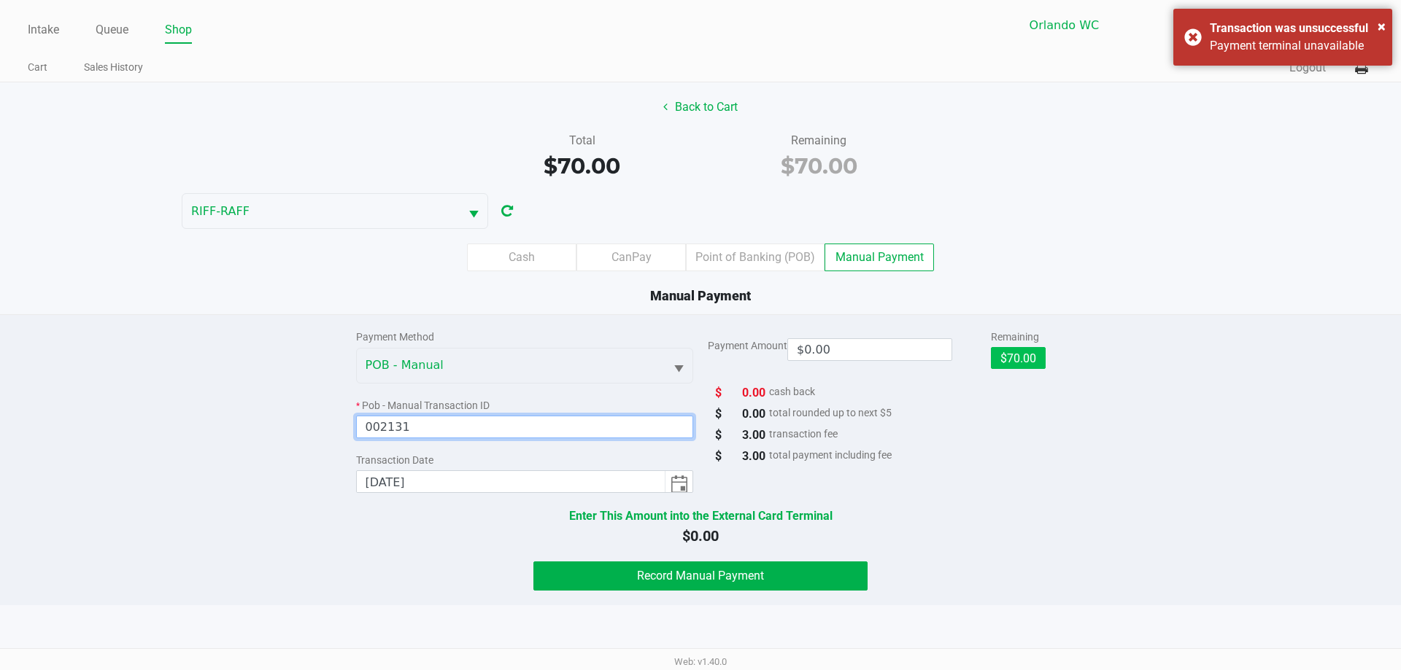
type input "002131"
click at [1021, 362] on button "$70.00" at bounding box center [1018, 358] width 55 height 22
type input "$70.00"
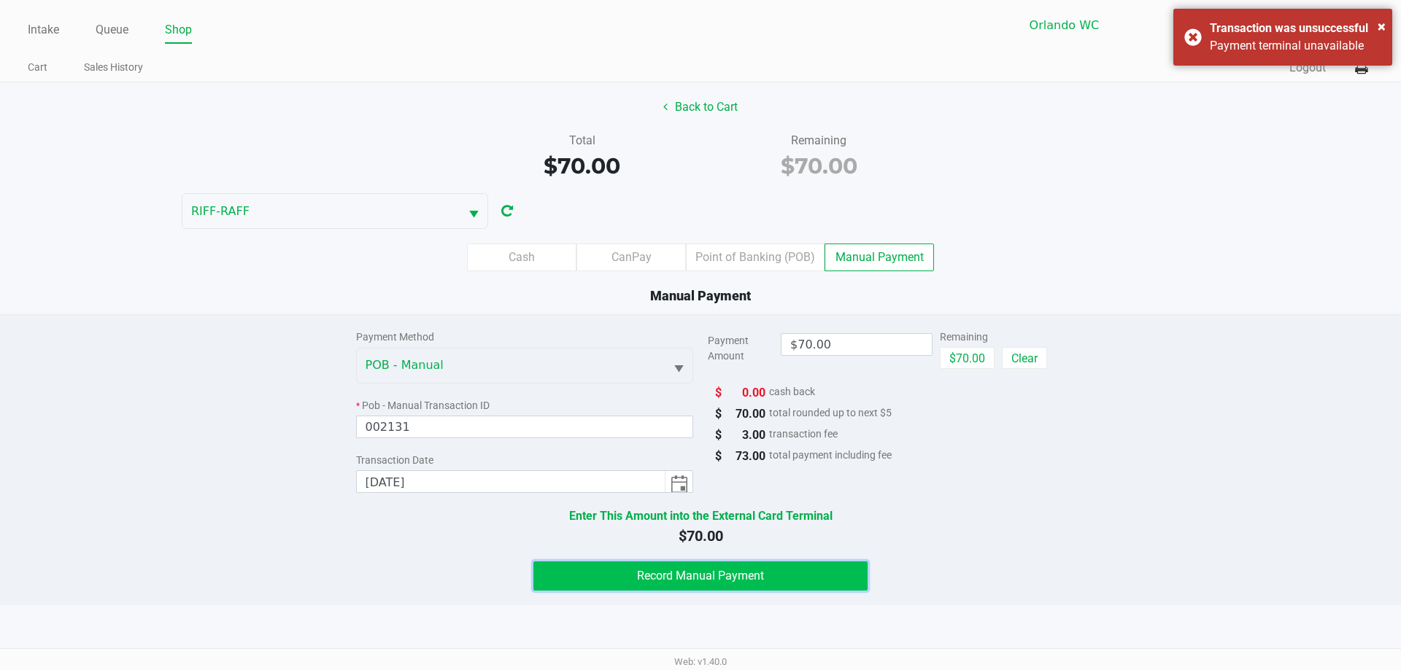
click at [587, 582] on button "Record Manual Payment" at bounding box center [700, 576] width 334 height 29
